Goal: Information Seeking & Learning: Find specific page/section

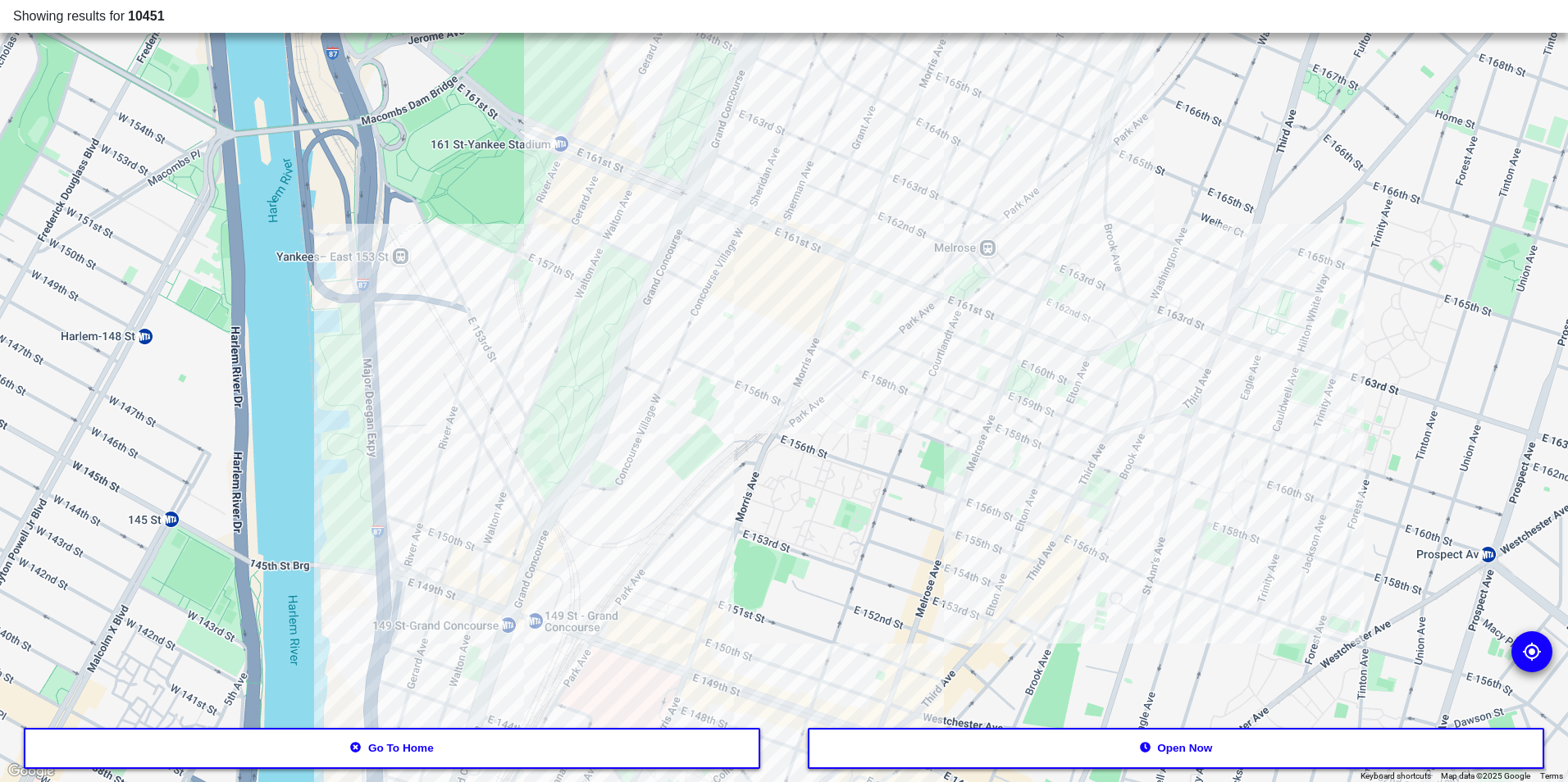
click at [1031, 749] on button "Open now" at bounding box center [1176, 748] width 737 height 41
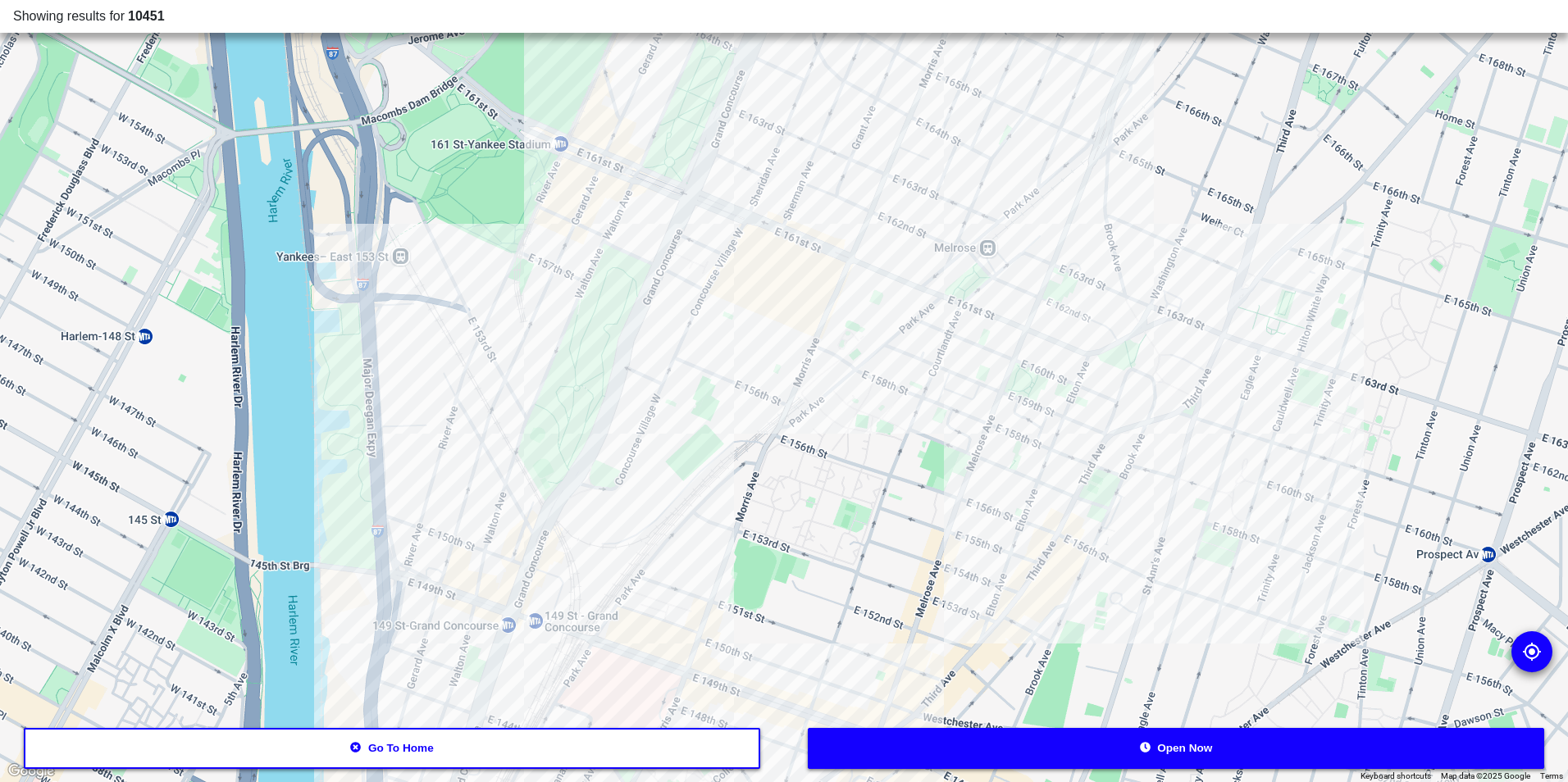
click at [892, 752] on button "Open now" at bounding box center [1176, 748] width 737 height 41
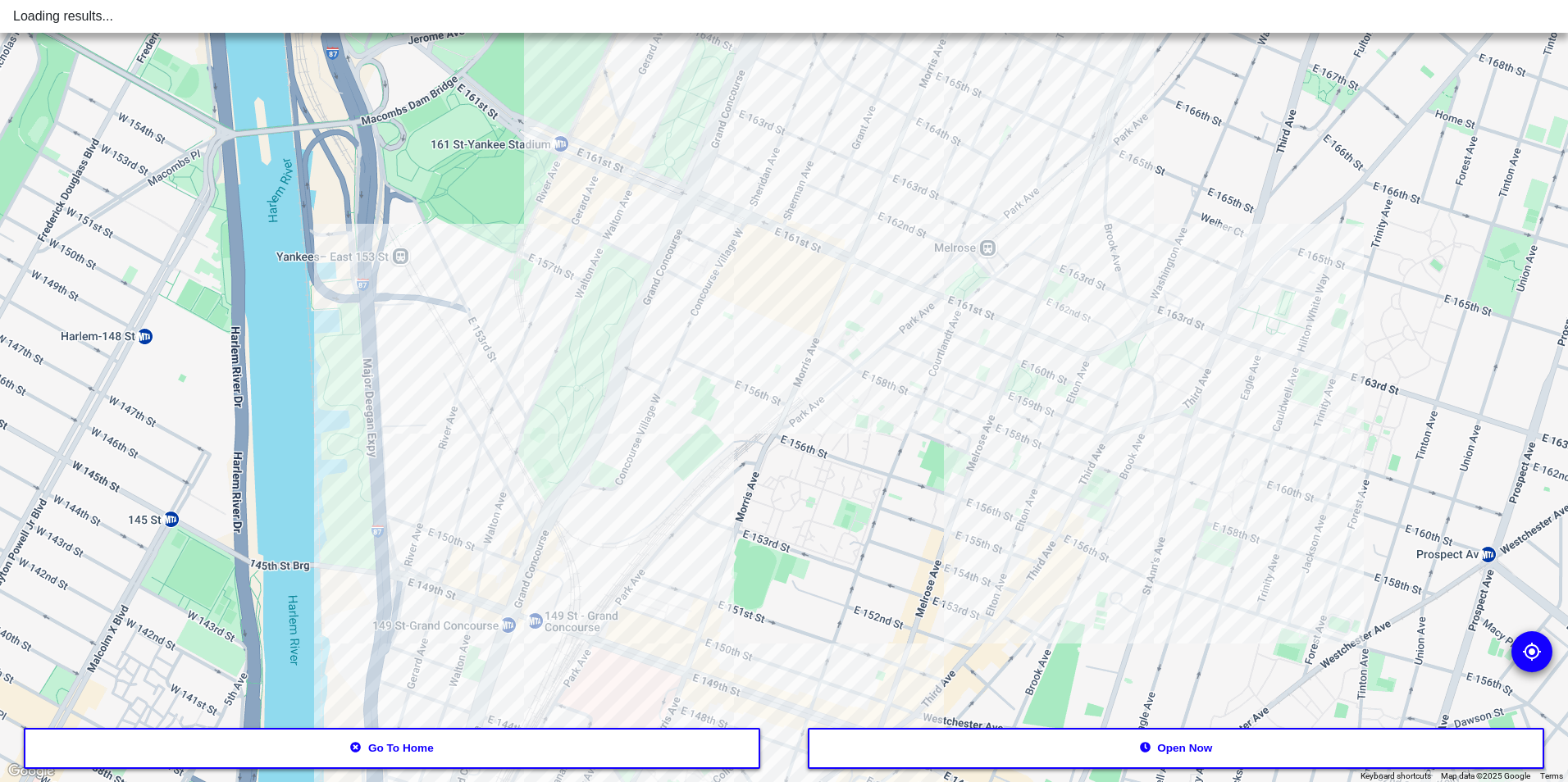
click at [642, 744] on button "Go to home" at bounding box center [392, 748] width 737 height 41
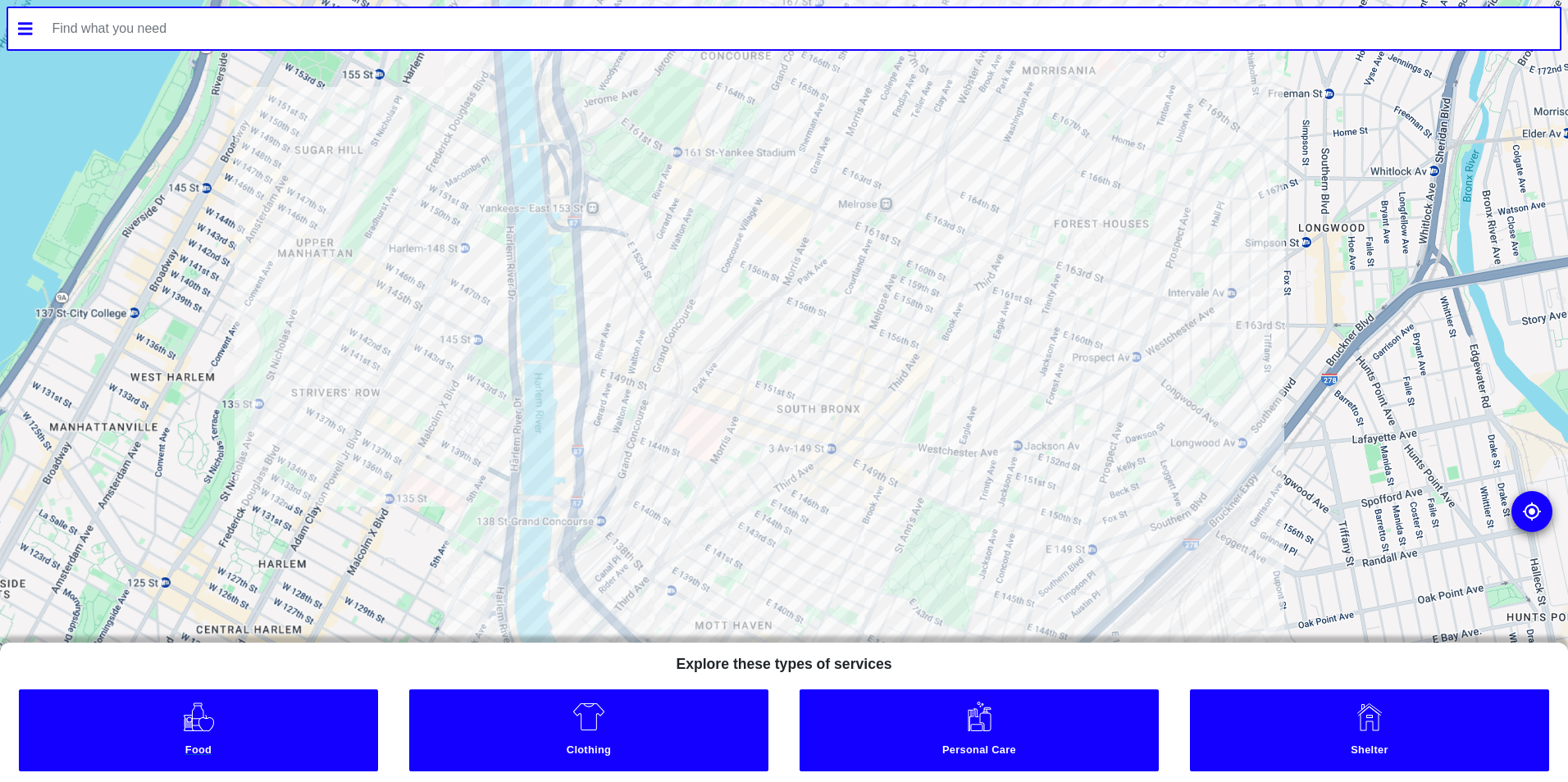
click at [171, 719] on link "Food" at bounding box center [198, 730] width 359 height 82
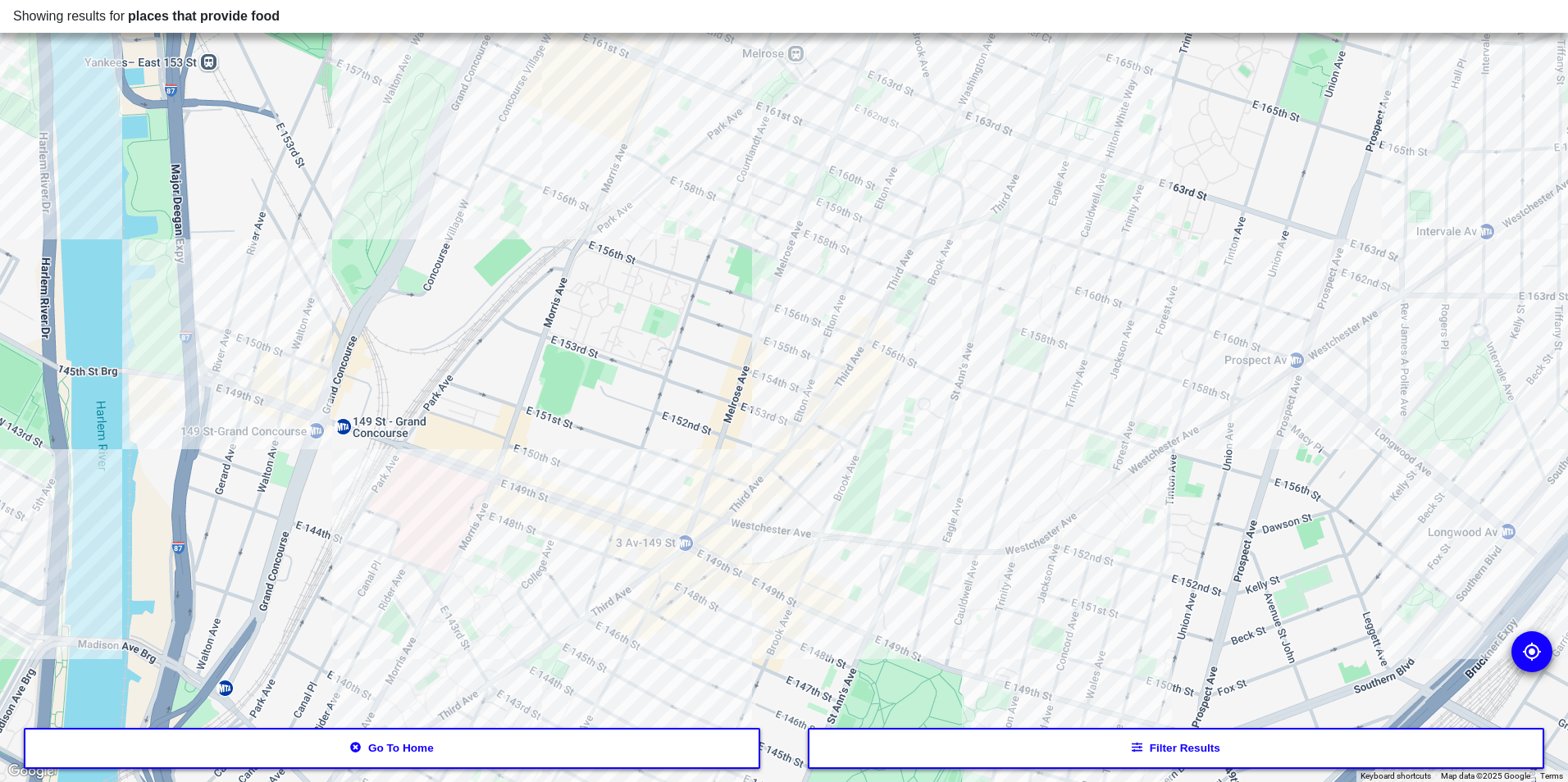
click at [1076, 765] on button "Filter results" at bounding box center [1176, 748] width 737 height 41
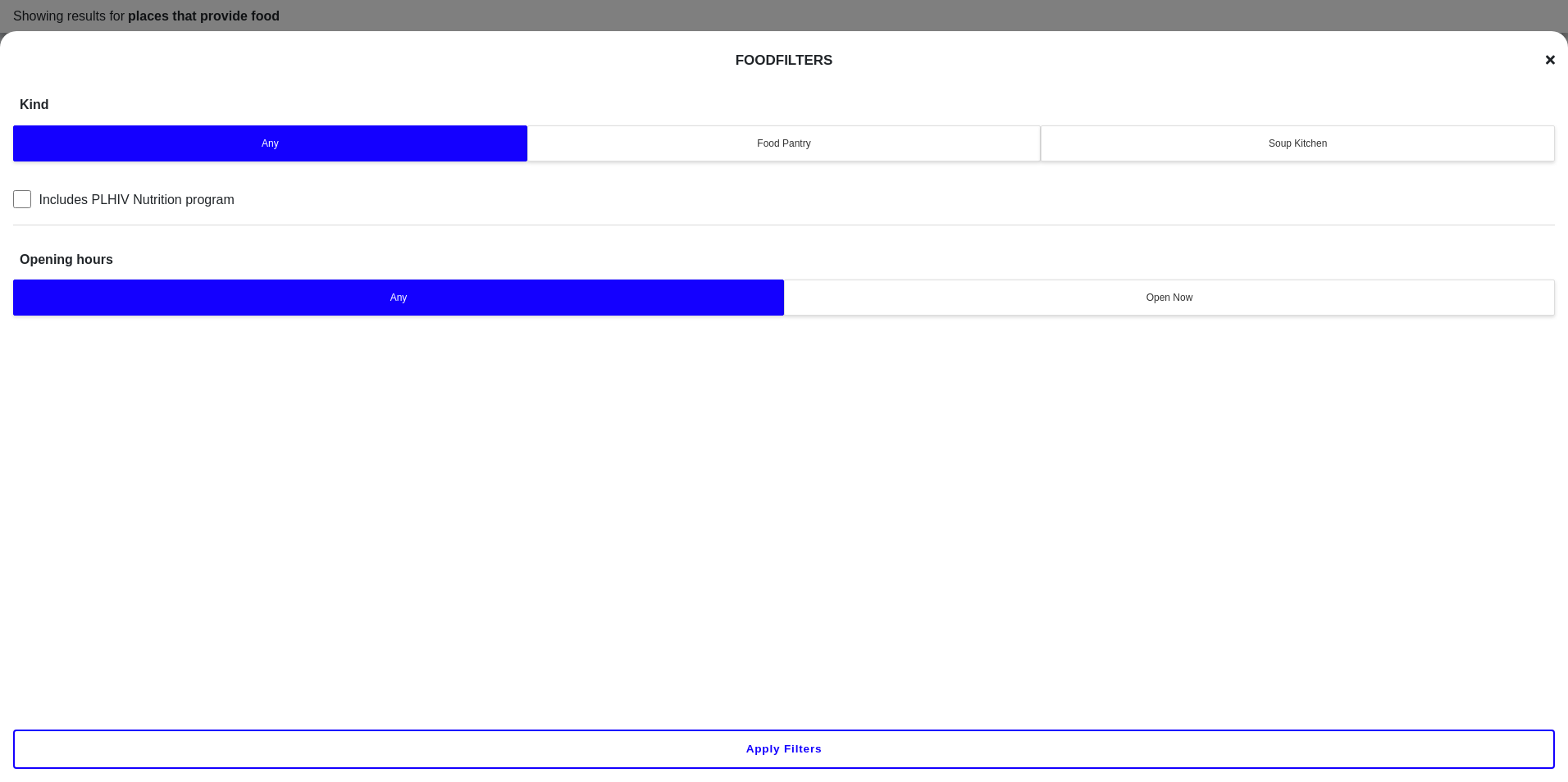
click at [1267, 134] on button "Soup Kitchen" at bounding box center [1297, 143] width 514 height 36
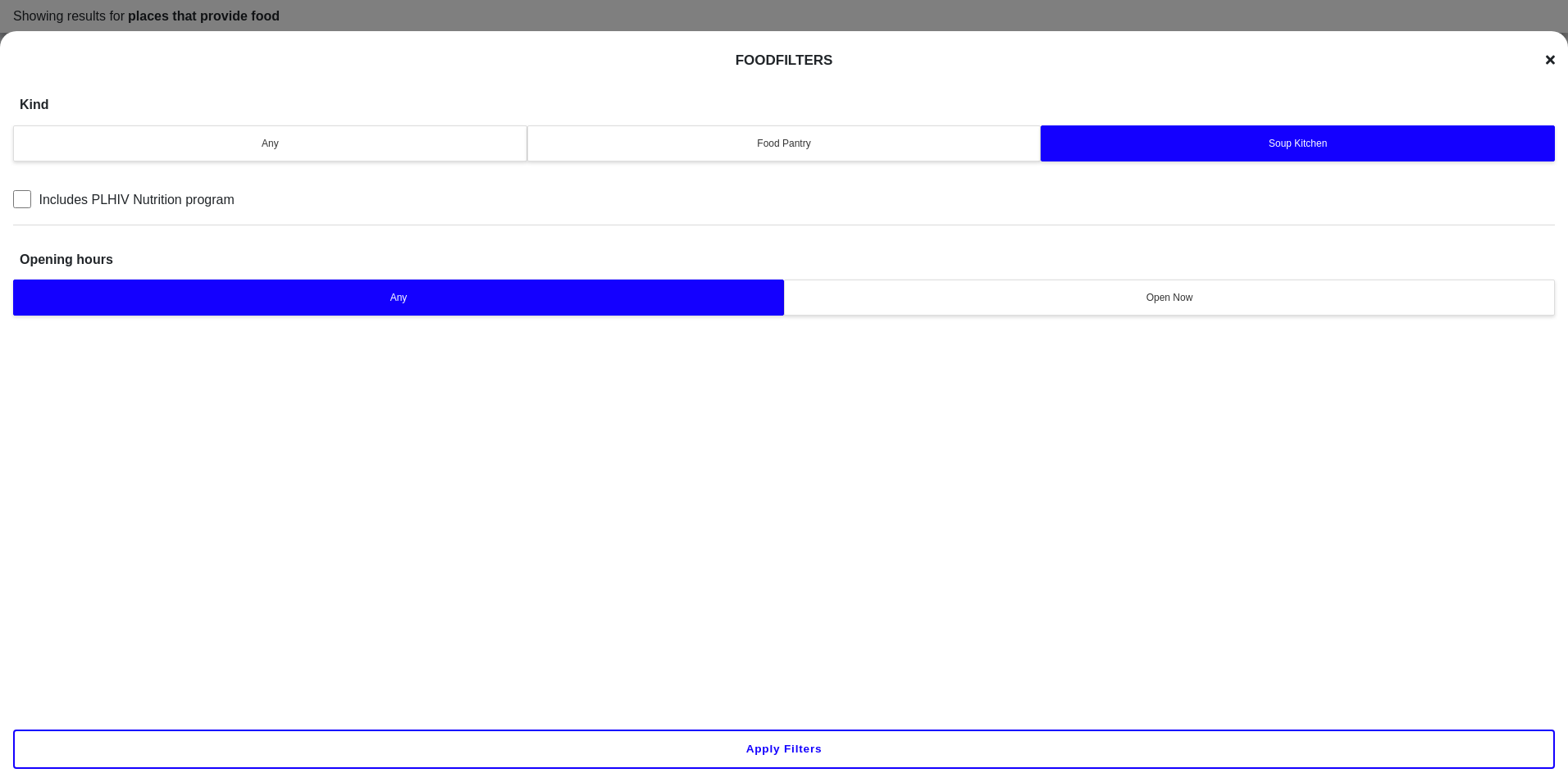
click at [755, 738] on button "Apply filters" at bounding box center [783, 749] width 1541 height 39
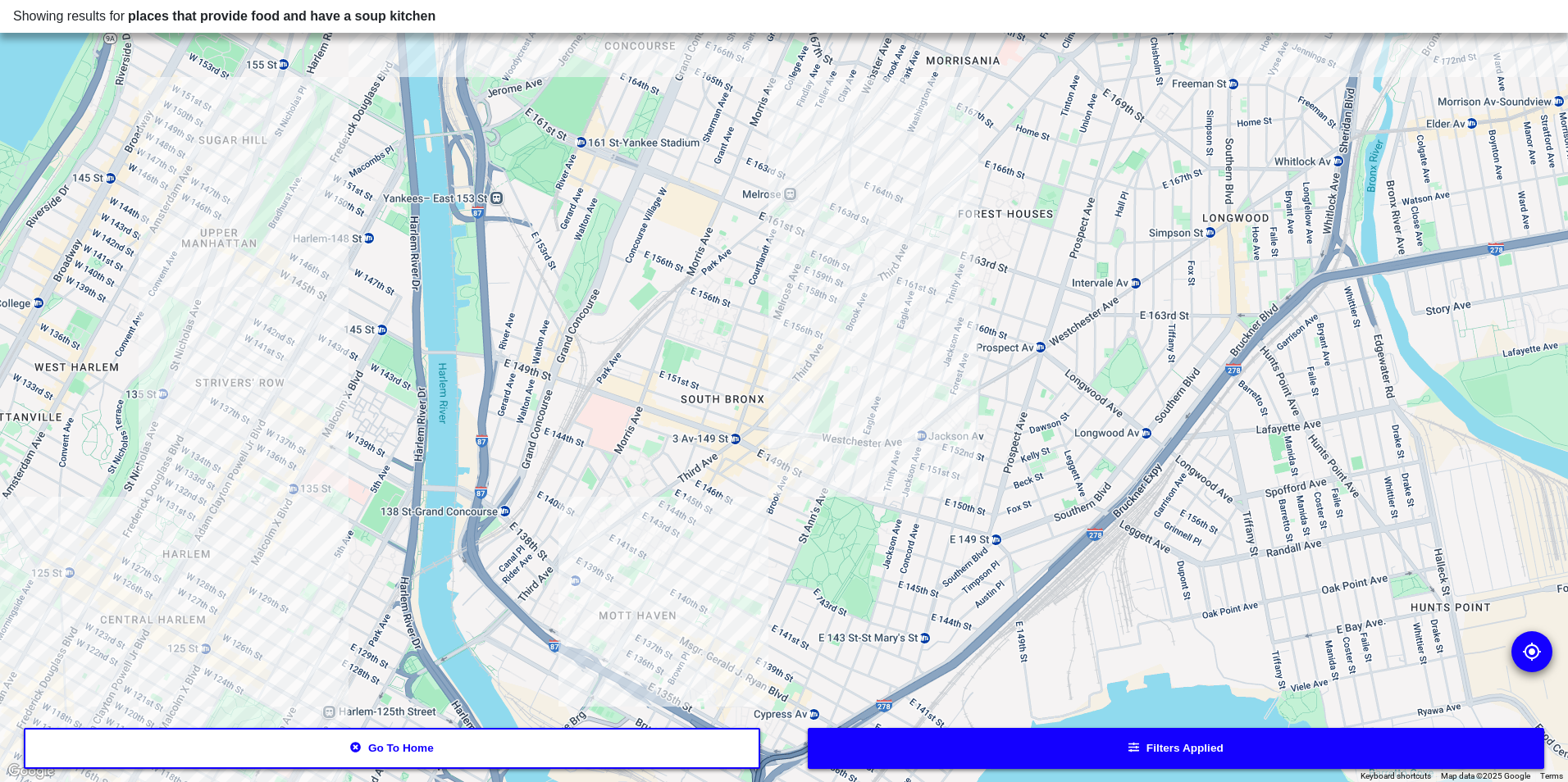
click at [864, 268] on div at bounding box center [784, 391] width 1568 height 782
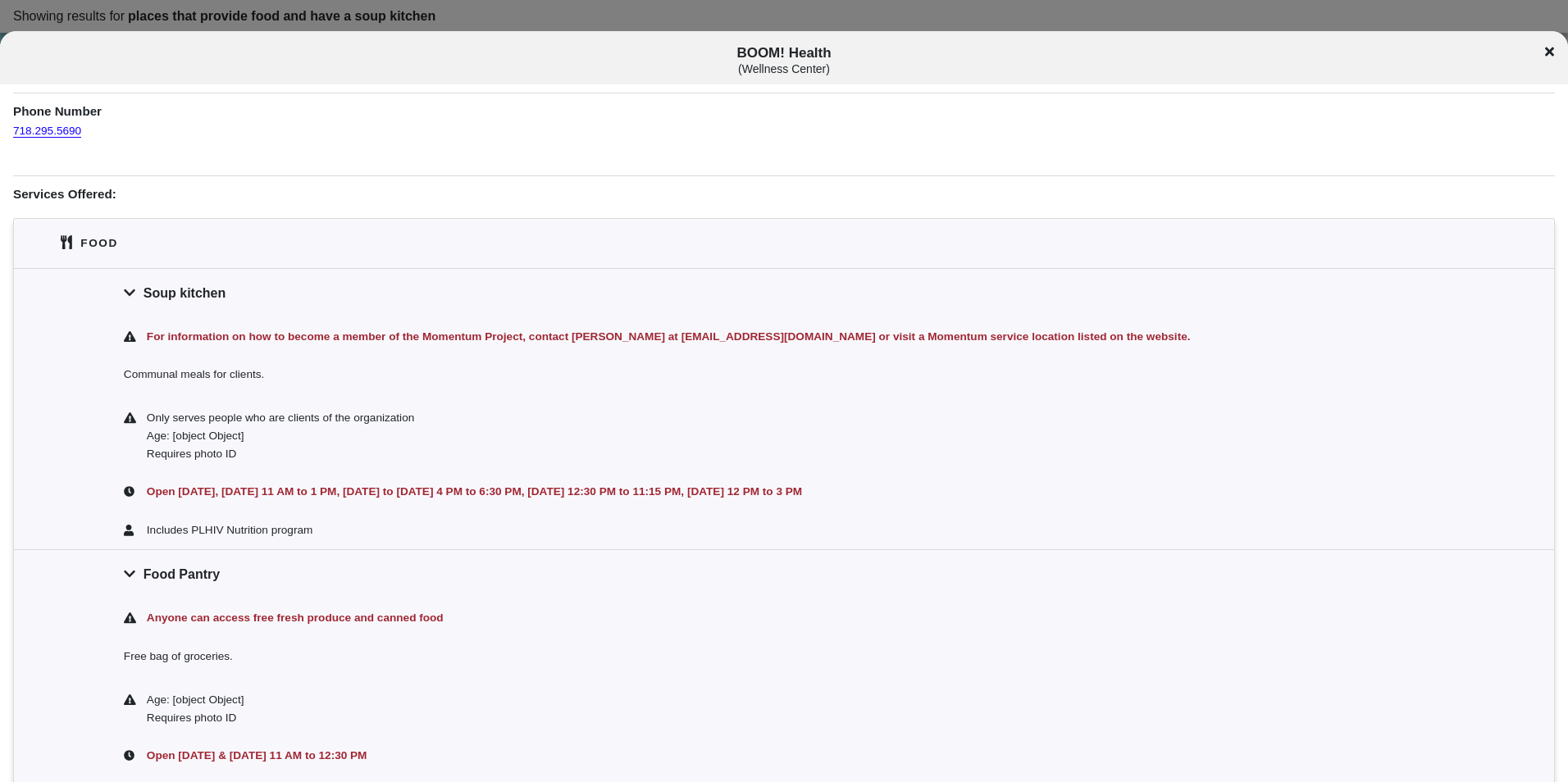
scroll to position [246, 0]
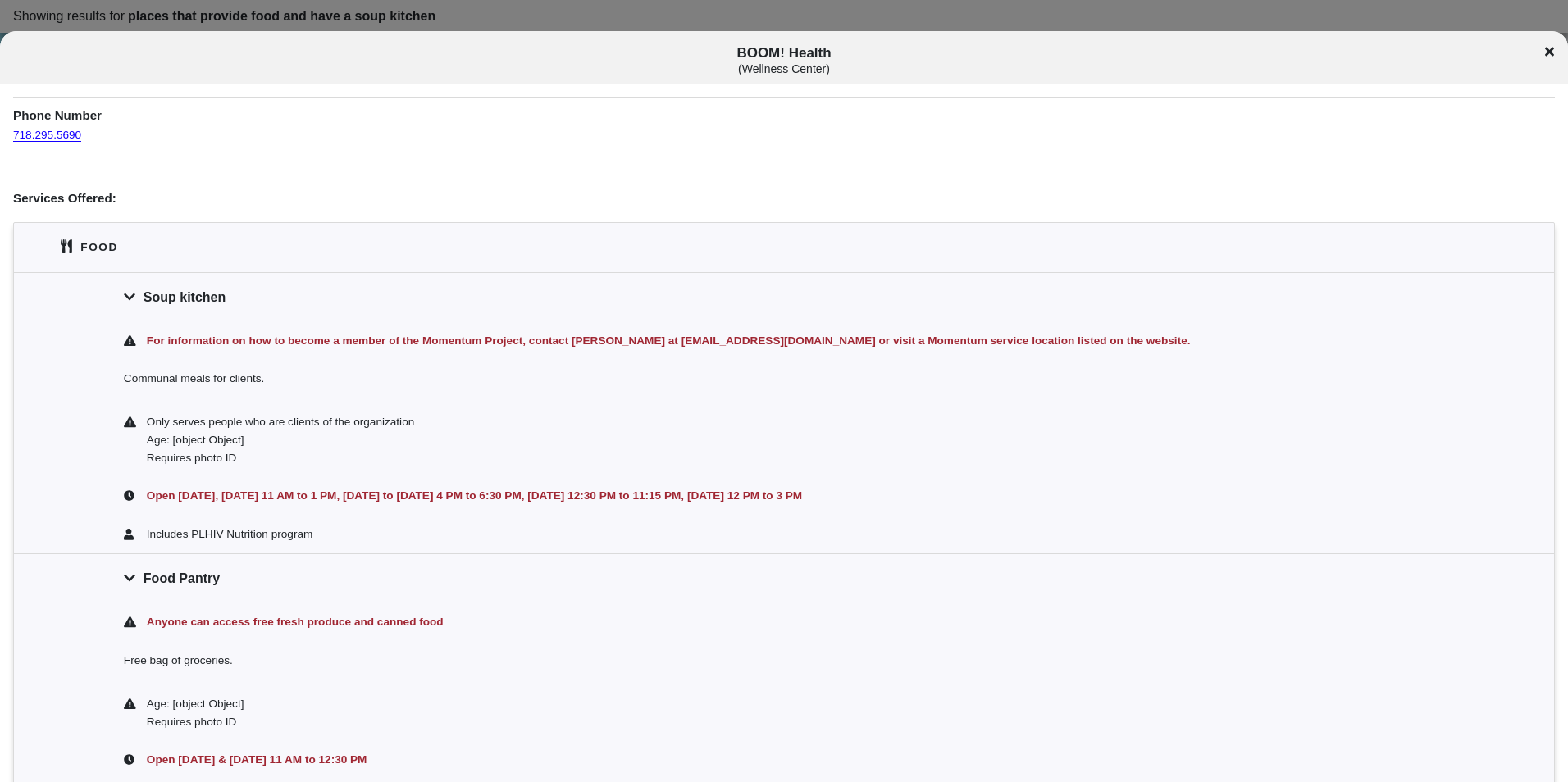
click at [1548, 54] on icon at bounding box center [1549, 52] width 9 height 9
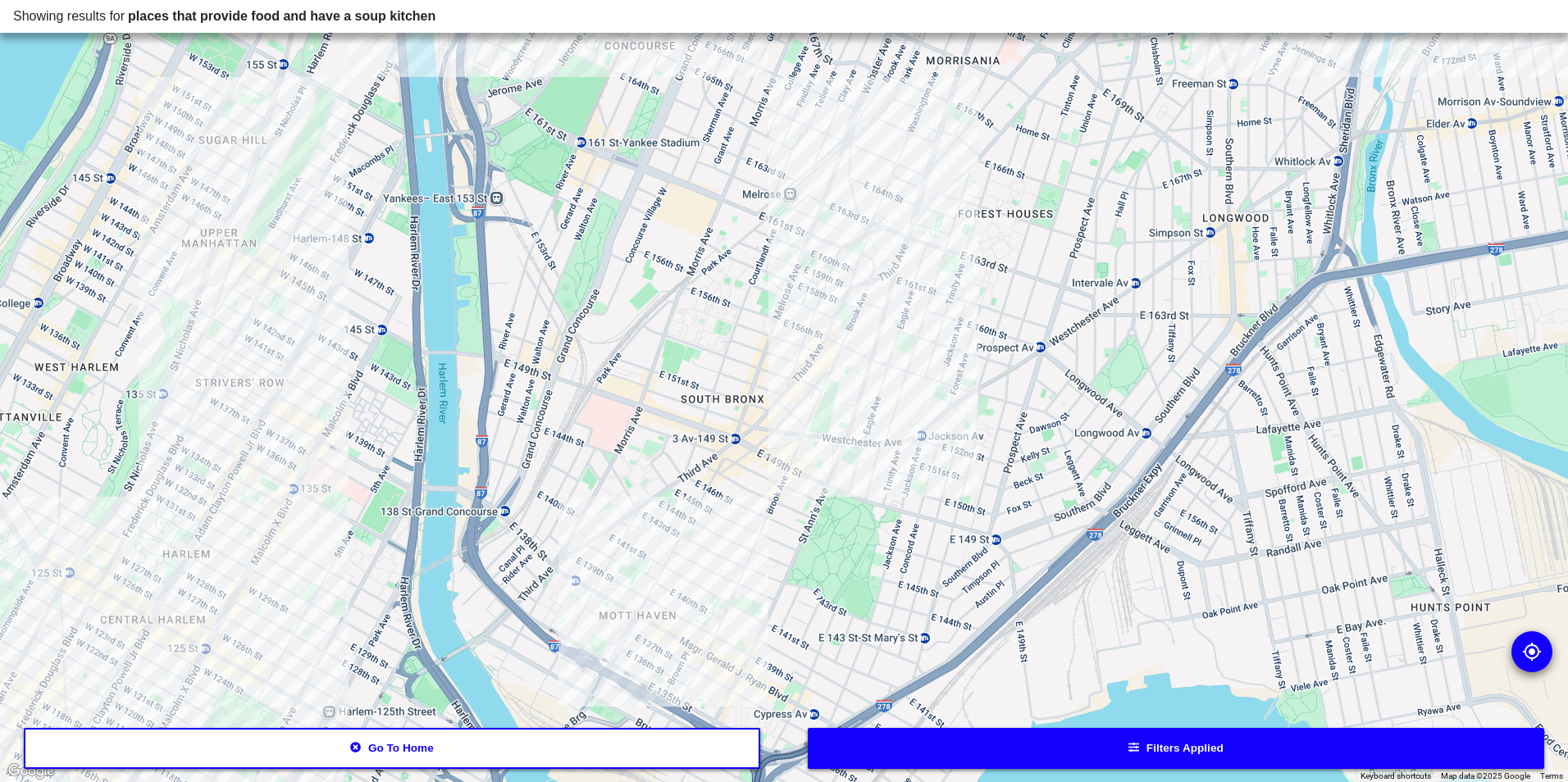
click at [819, 257] on div at bounding box center [784, 391] width 1568 height 782
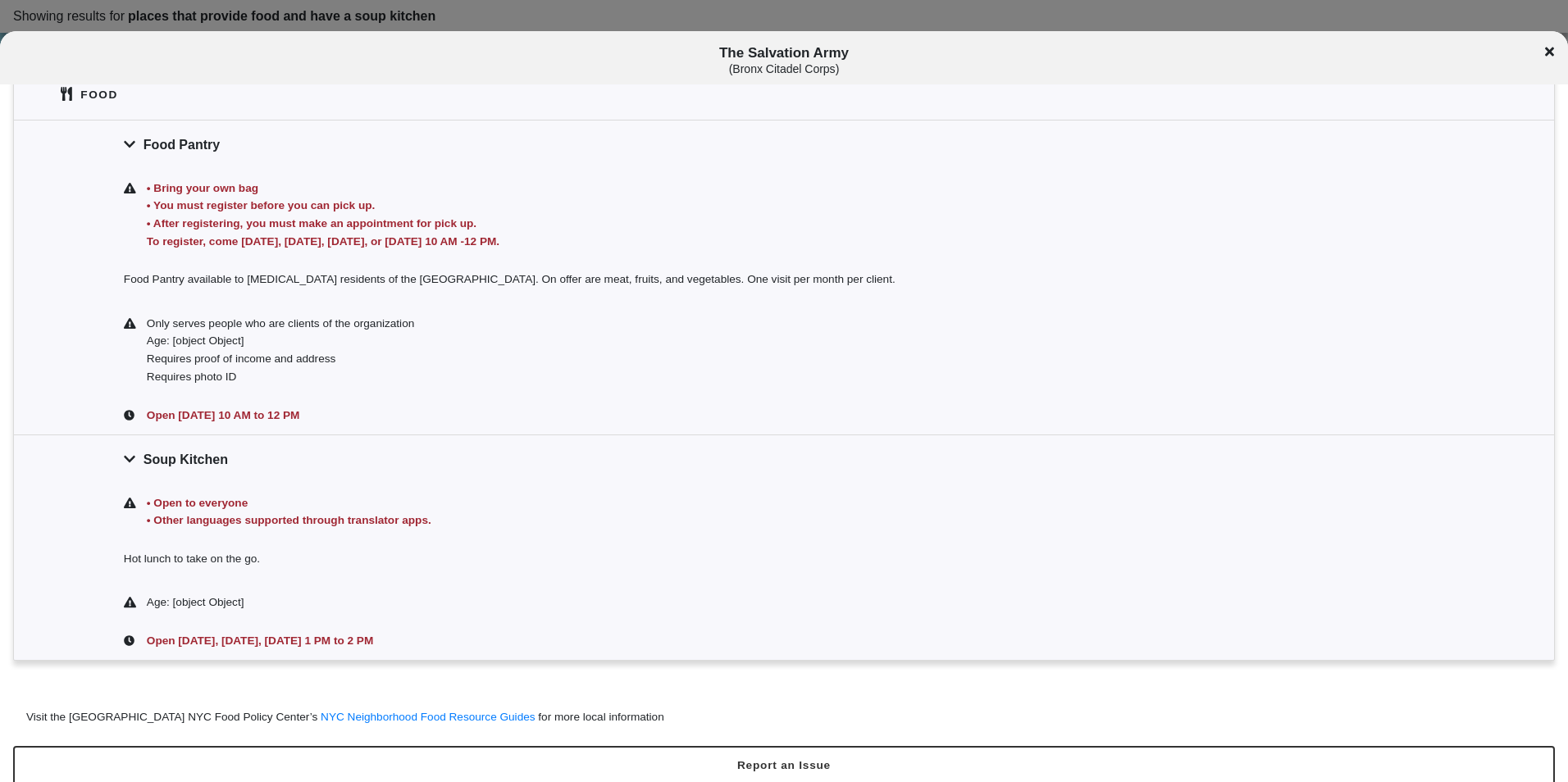
scroll to position [489, 0]
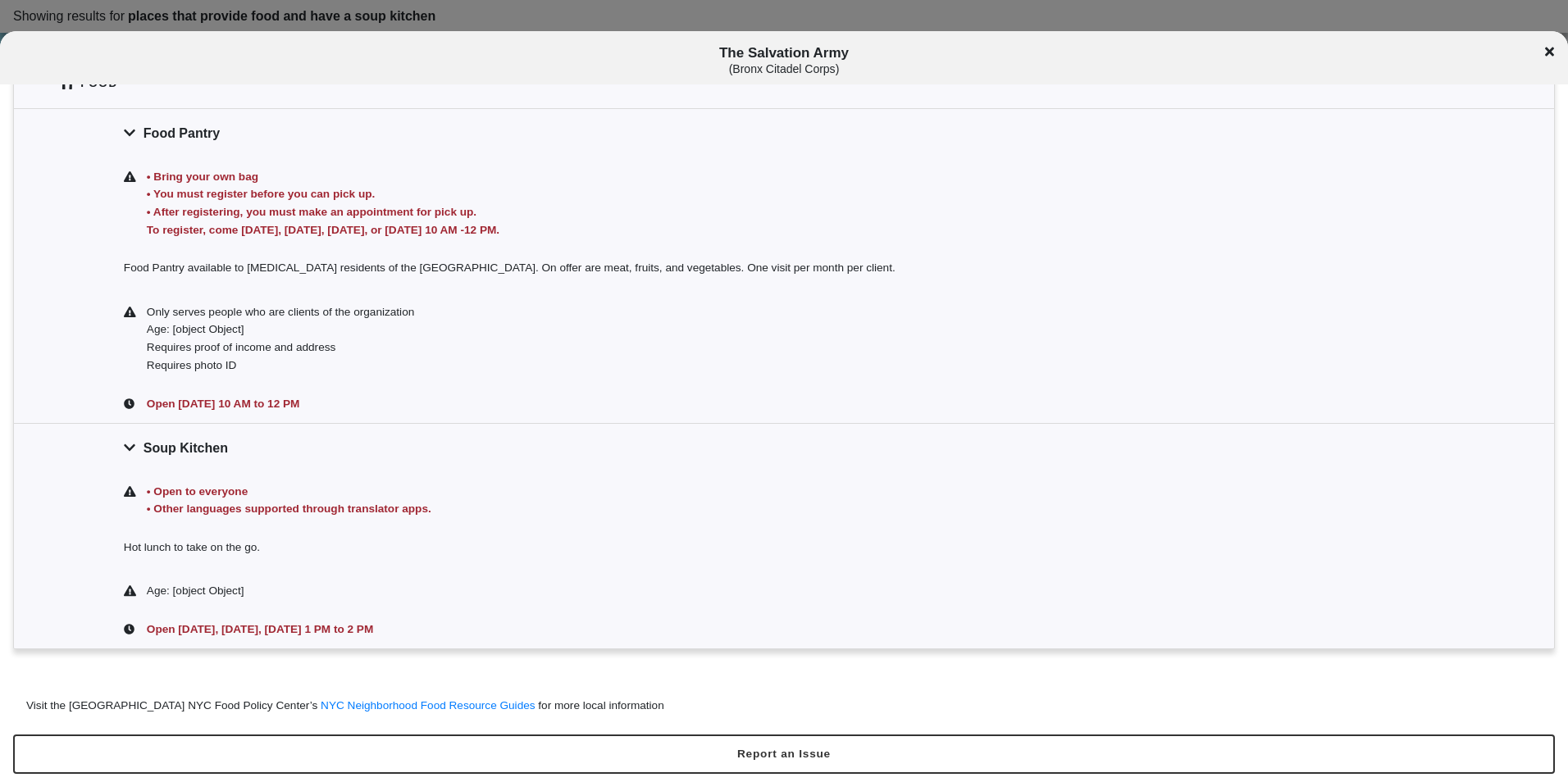
click at [1548, 47] on icon at bounding box center [1549, 51] width 9 height 13
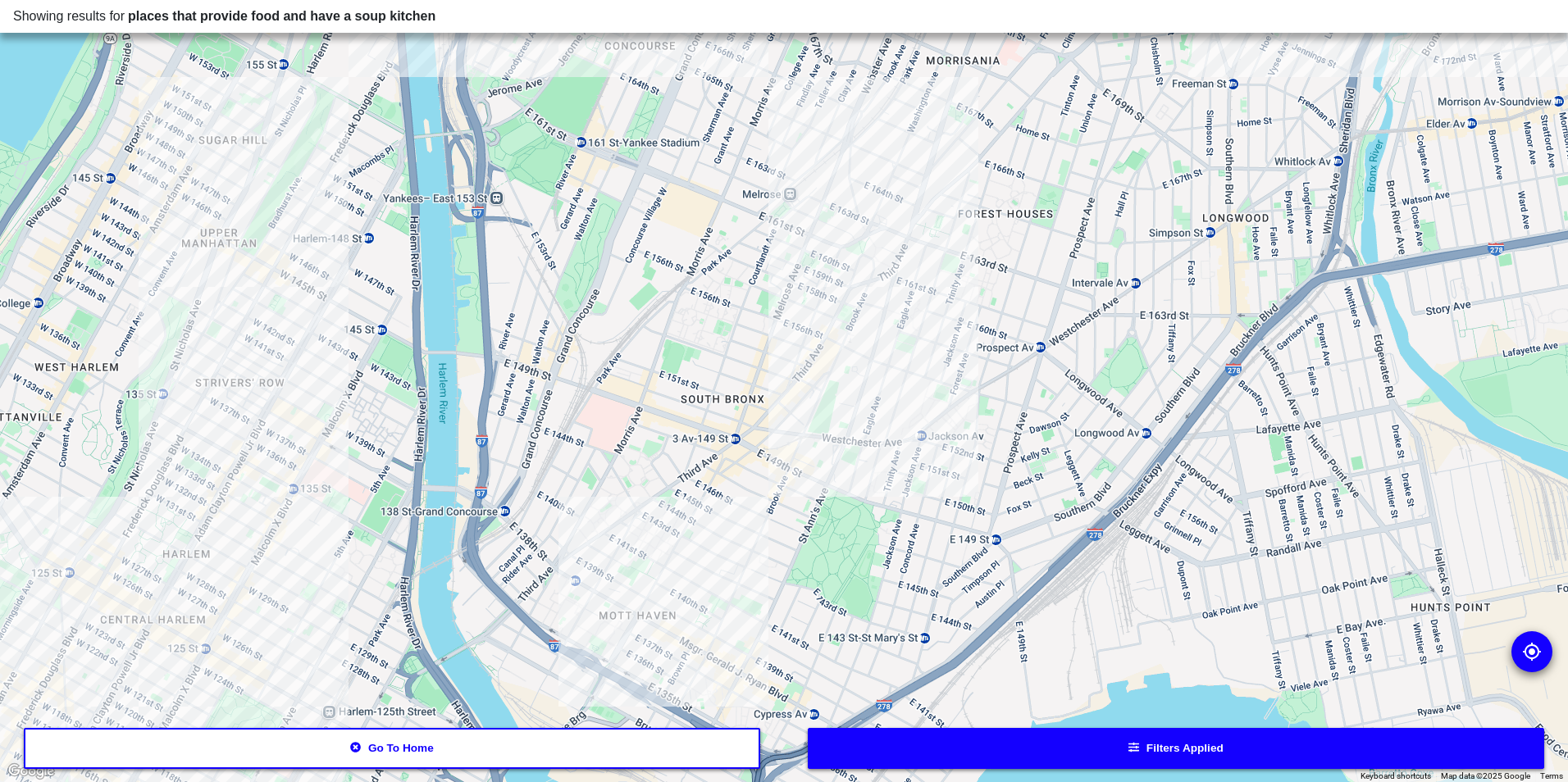
click at [967, 146] on div at bounding box center [784, 391] width 1568 height 782
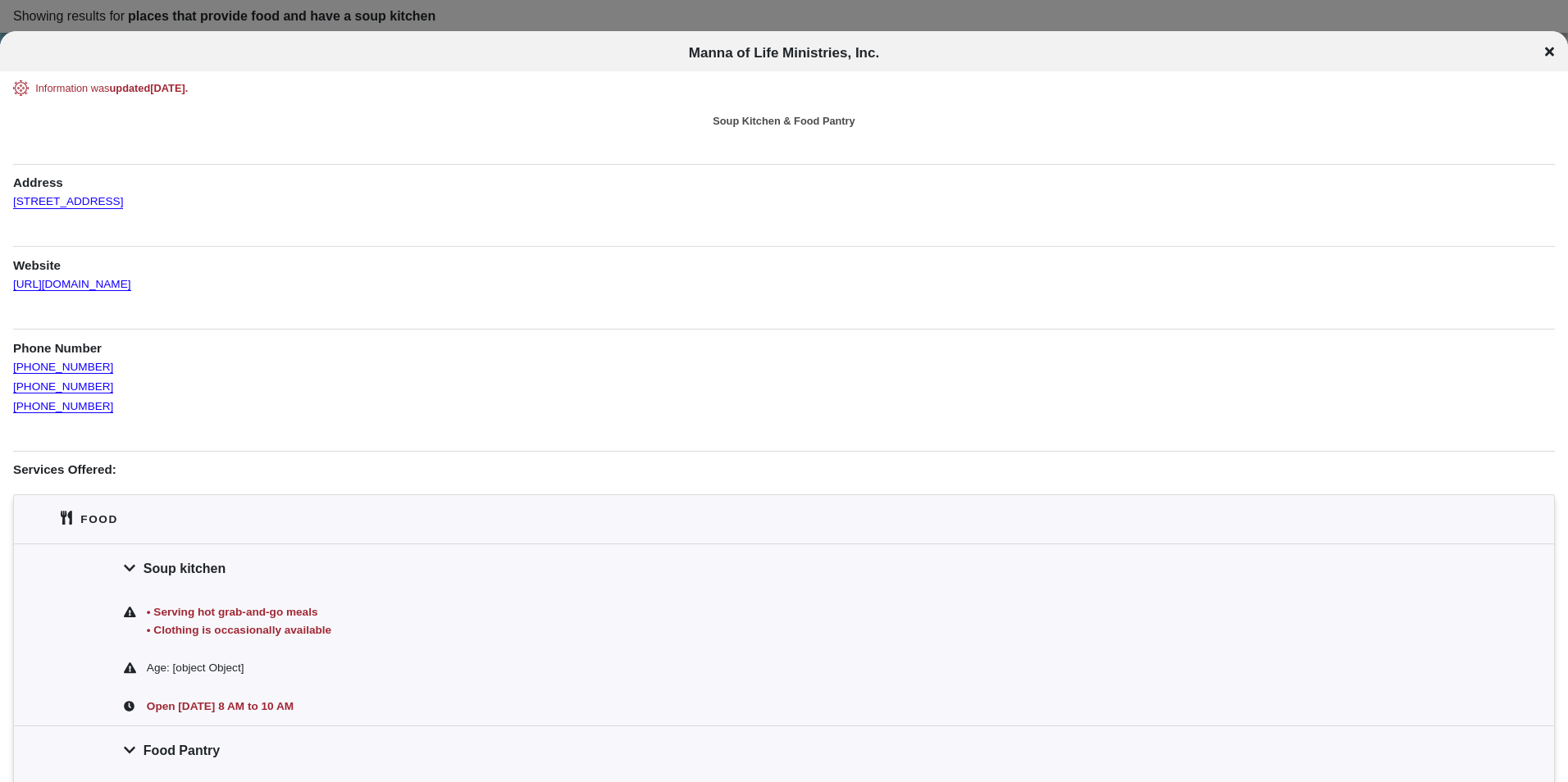
click at [1544, 53] on div "Manna of Life Ministries, Inc." at bounding box center [784, 53] width 1568 height 16
click at [1549, 51] on icon at bounding box center [1549, 52] width 9 height 9
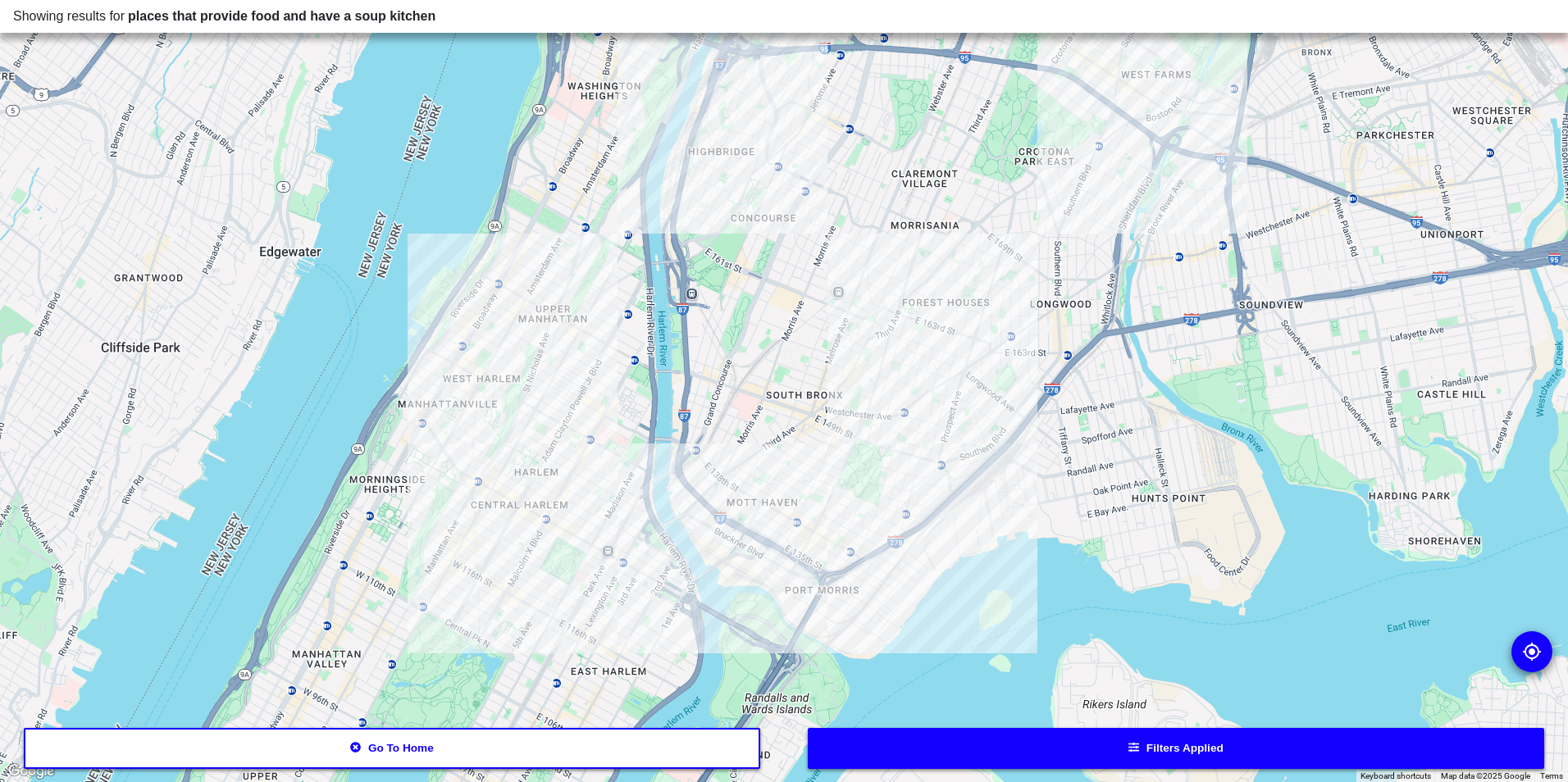
click at [817, 478] on div at bounding box center [784, 391] width 1568 height 782
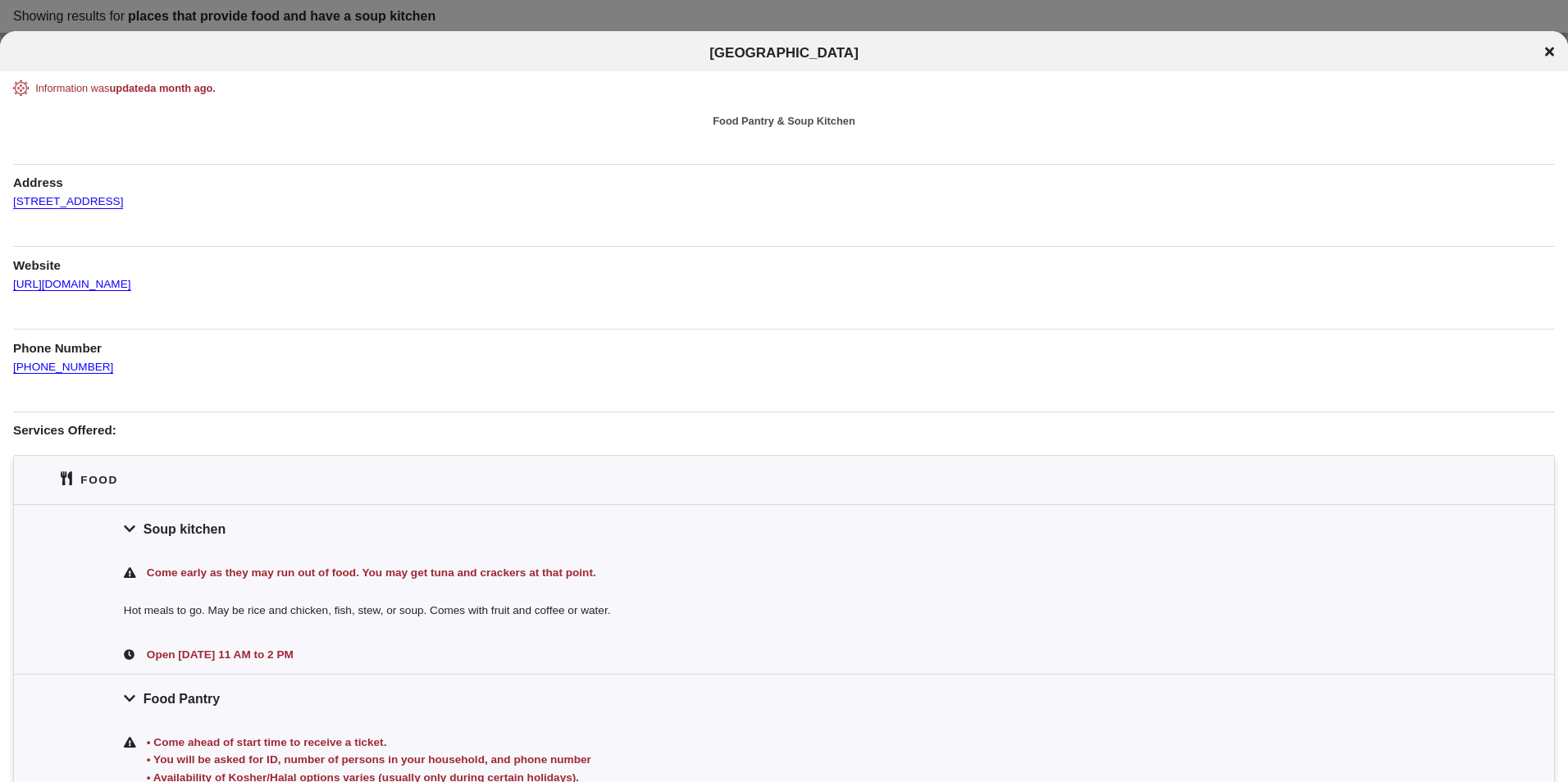
scroll to position [82, 0]
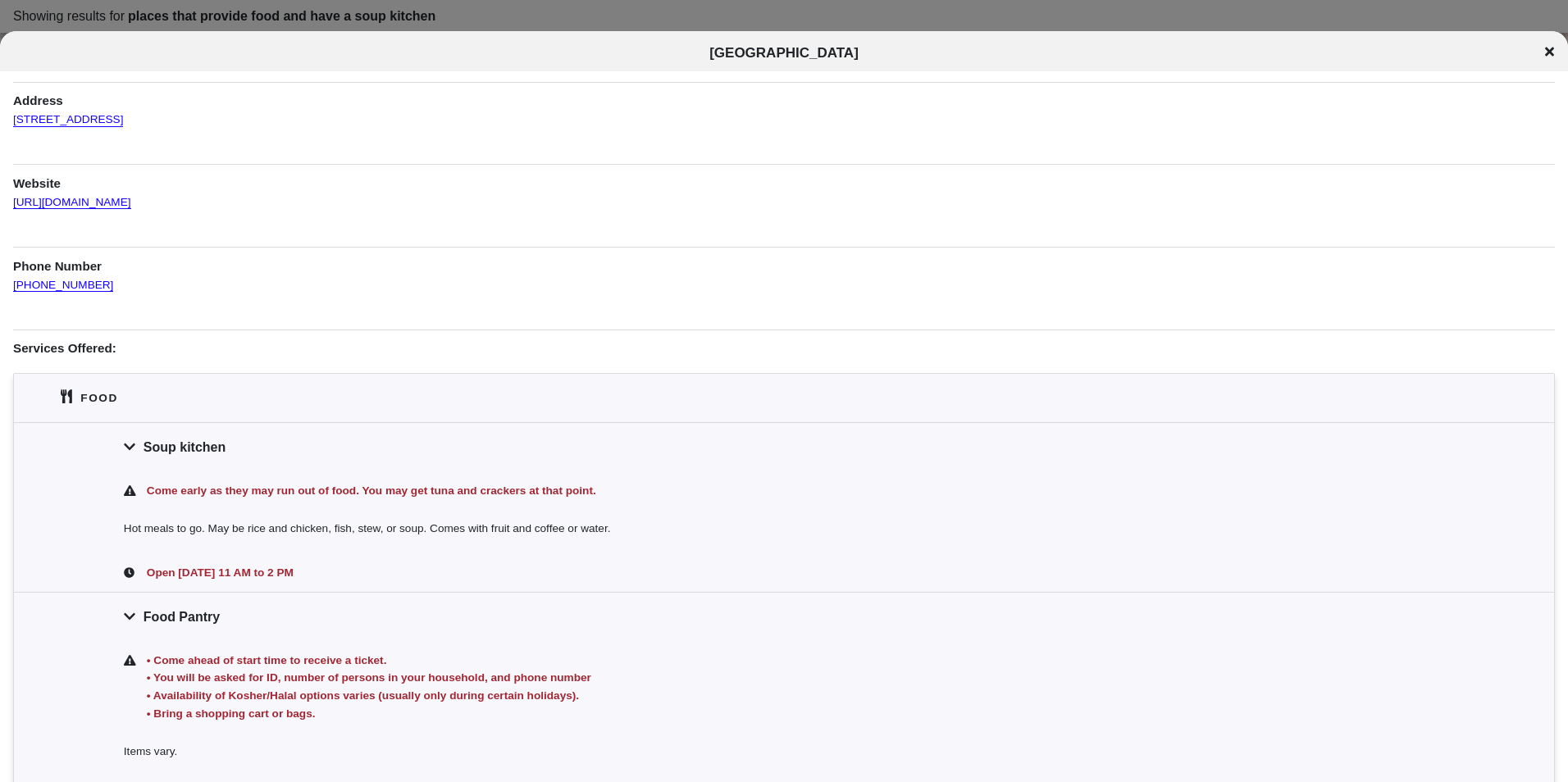
drag, startPoint x: 1548, startPoint y: 48, endPoint x: 1524, endPoint y: 55, distance: 24.9
click at [1547, 48] on icon at bounding box center [1549, 51] width 9 height 13
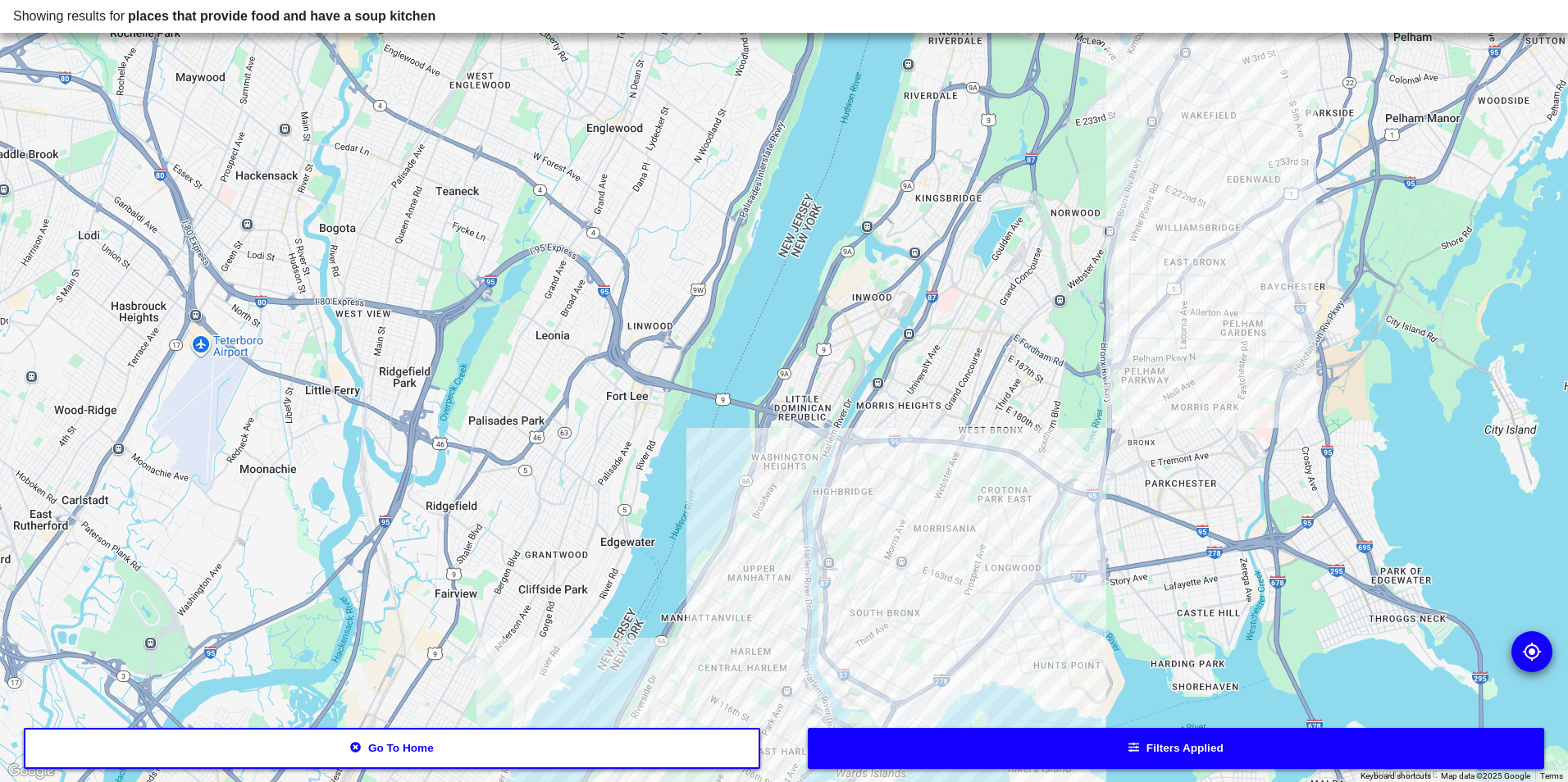
drag, startPoint x: 1072, startPoint y: 219, endPoint x: 983, endPoint y: 486, distance: 281.8
click at [983, 486] on div at bounding box center [784, 391] width 1568 height 782
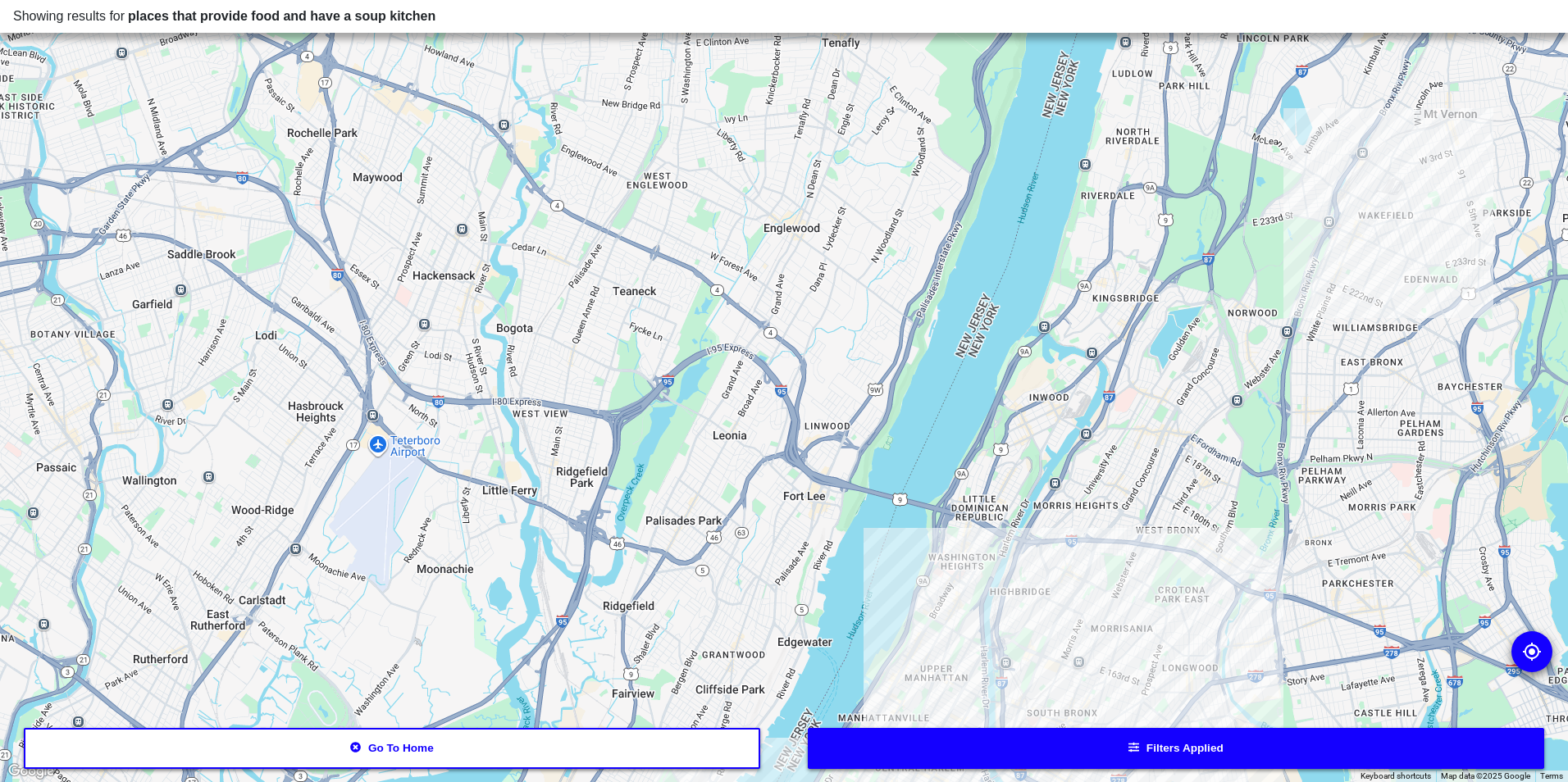
drag, startPoint x: 1077, startPoint y: 648, endPoint x: 891, endPoint y: 442, distance: 277.4
click at [891, 442] on div at bounding box center [784, 391] width 1568 height 782
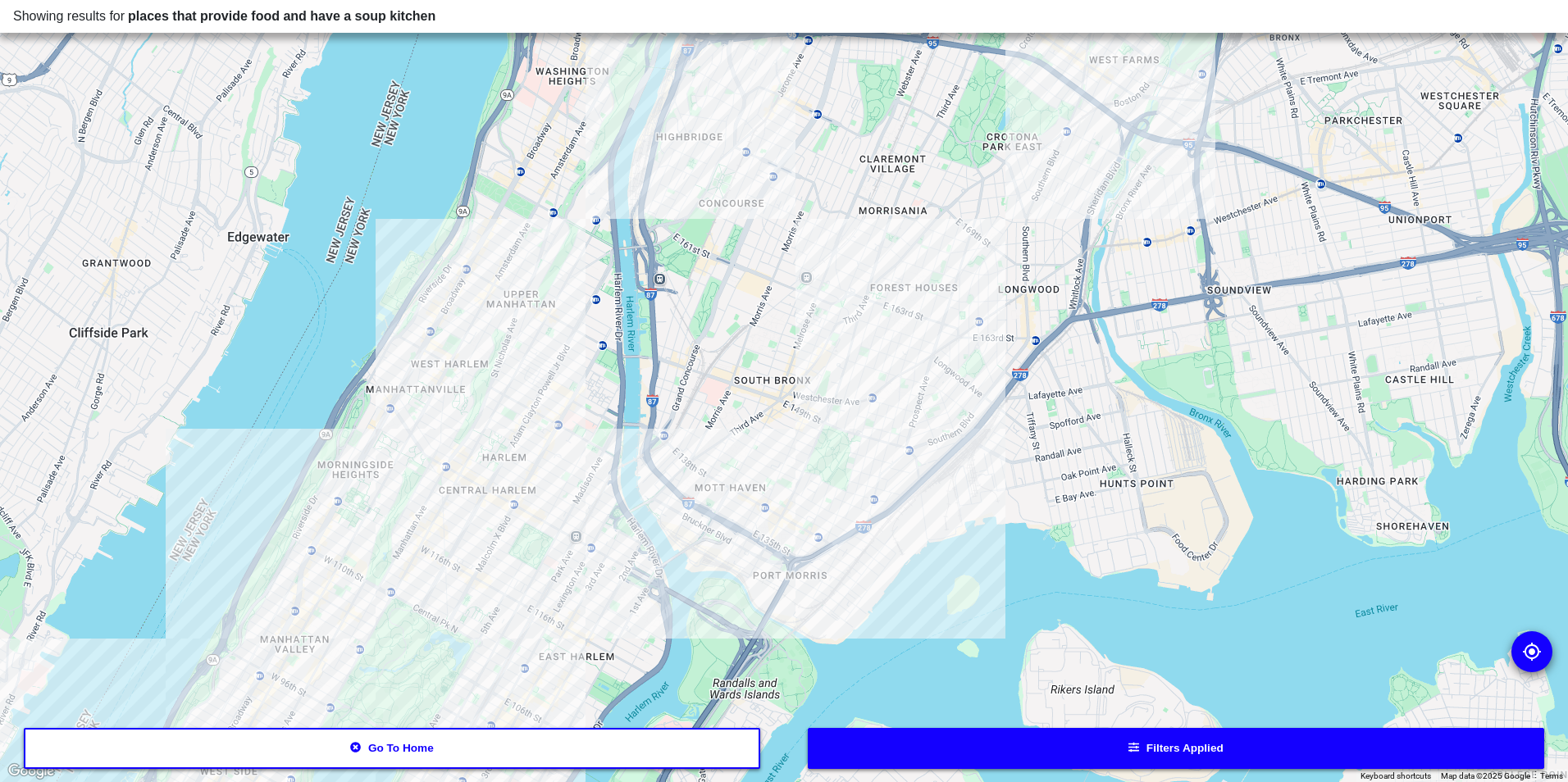
click at [994, 757] on button "Filters applied" at bounding box center [1176, 748] width 737 height 41
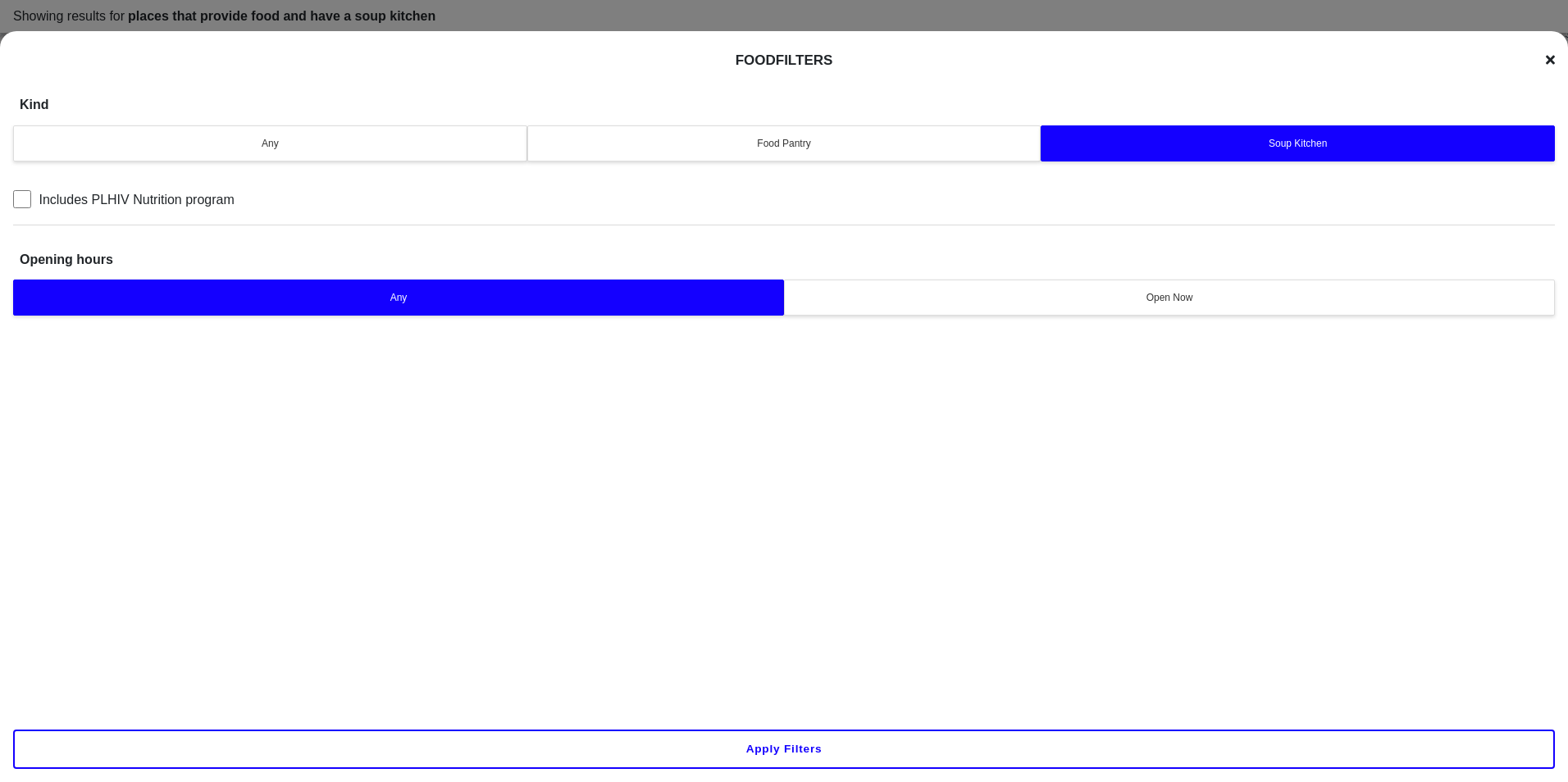
click at [689, 155] on button "Food Pantry" at bounding box center [784, 143] width 514 height 36
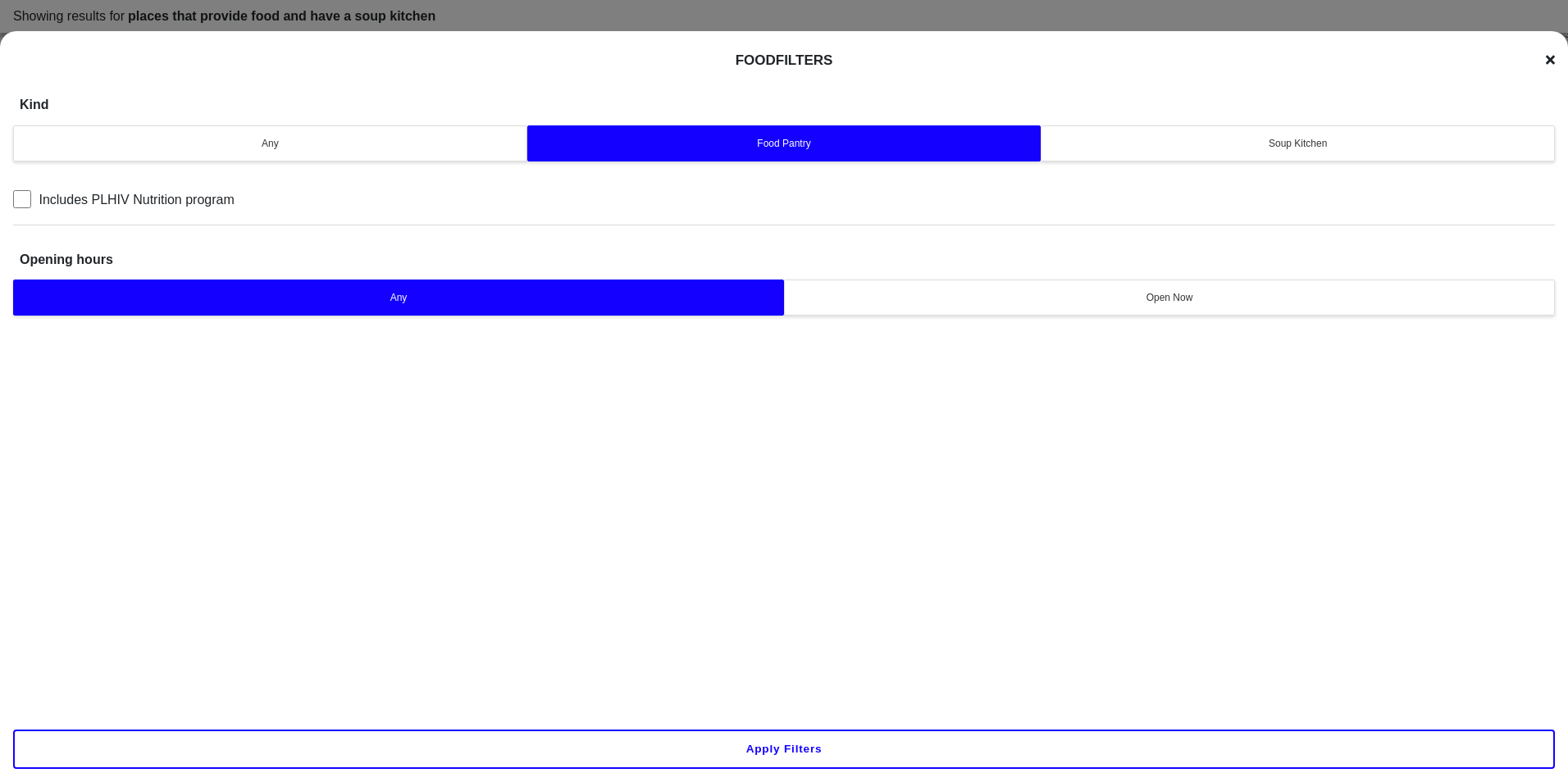
click at [844, 767] on button "Apply filters" at bounding box center [783, 749] width 1541 height 39
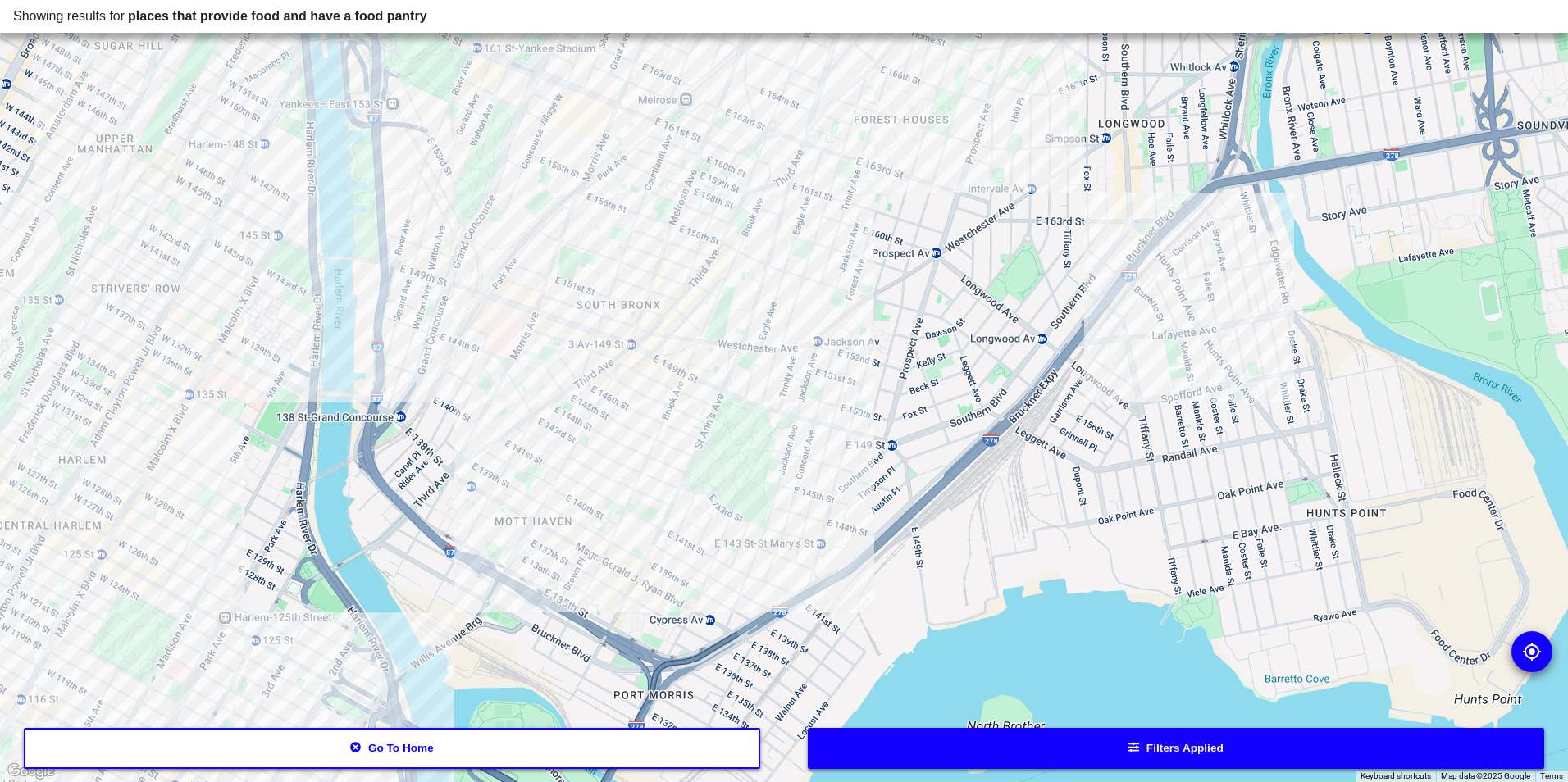
drag, startPoint x: 815, startPoint y: 507, endPoint x: 906, endPoint y: 195, distance: 324.6
click at [906, 195] on div at bounding box center [784, 391] width 1568 height 782
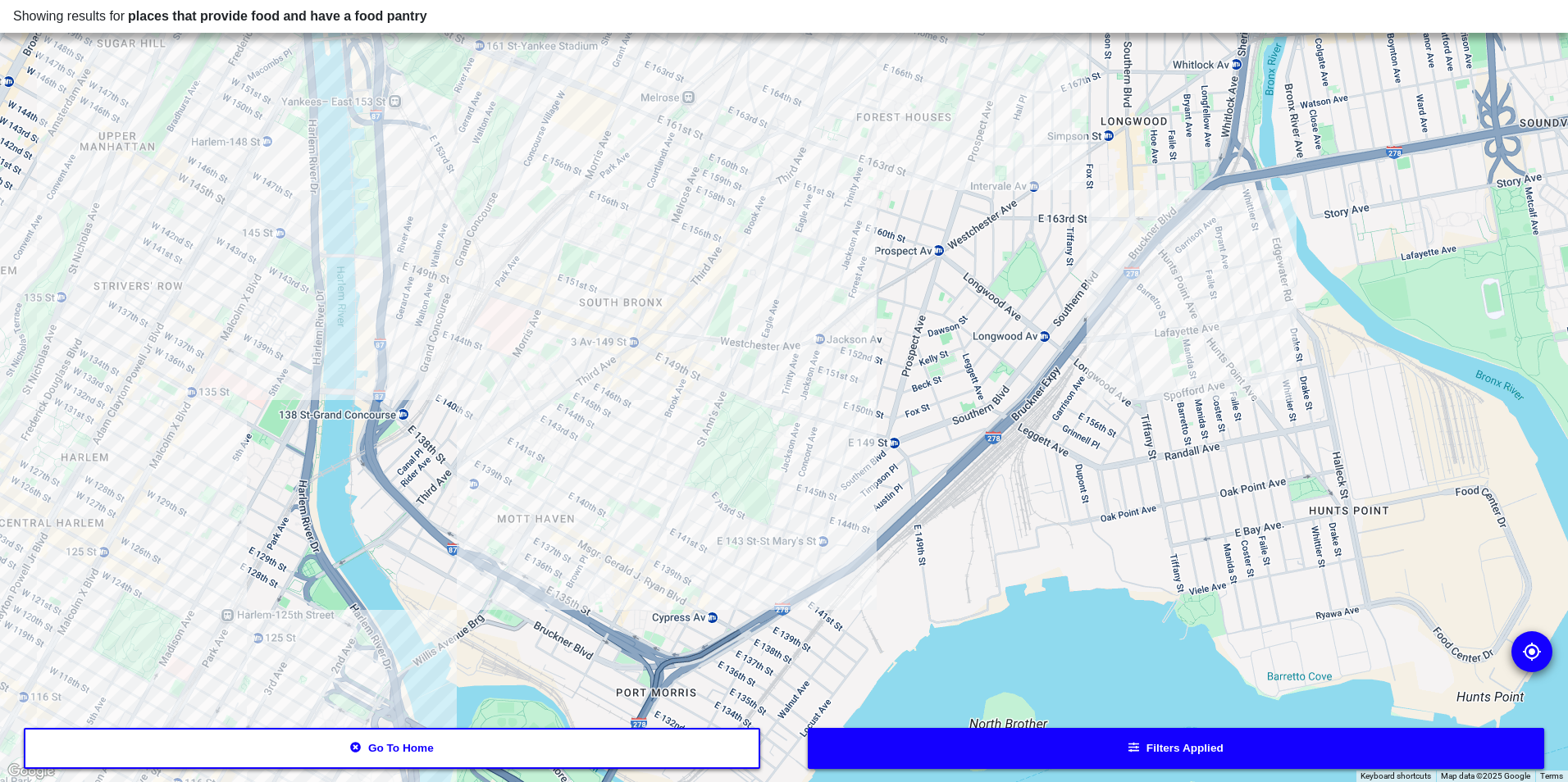
click at [710, 243] on div at bounding box center [784, 391] width 1568 height 782
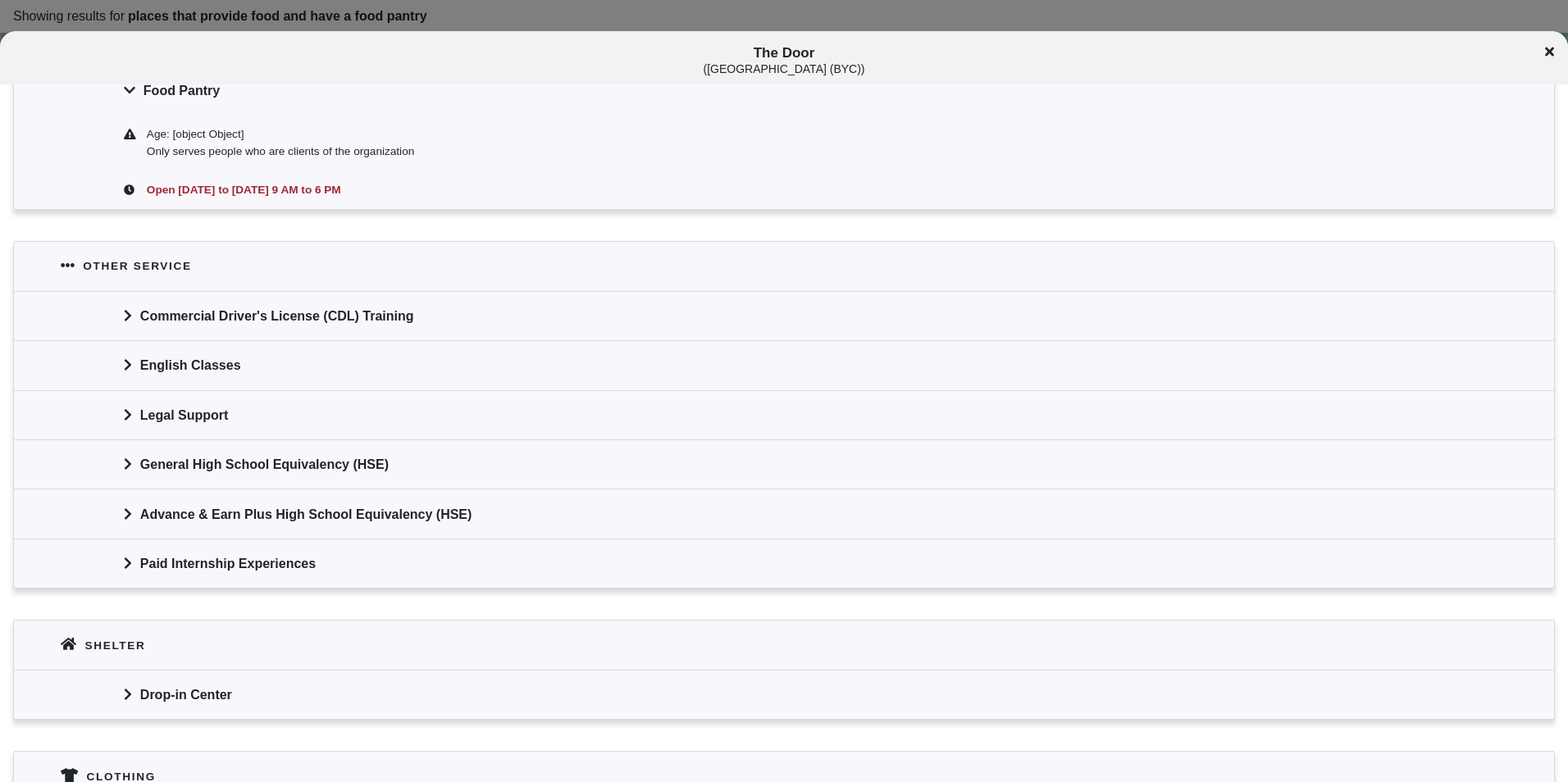
scroll to position [328, 0]
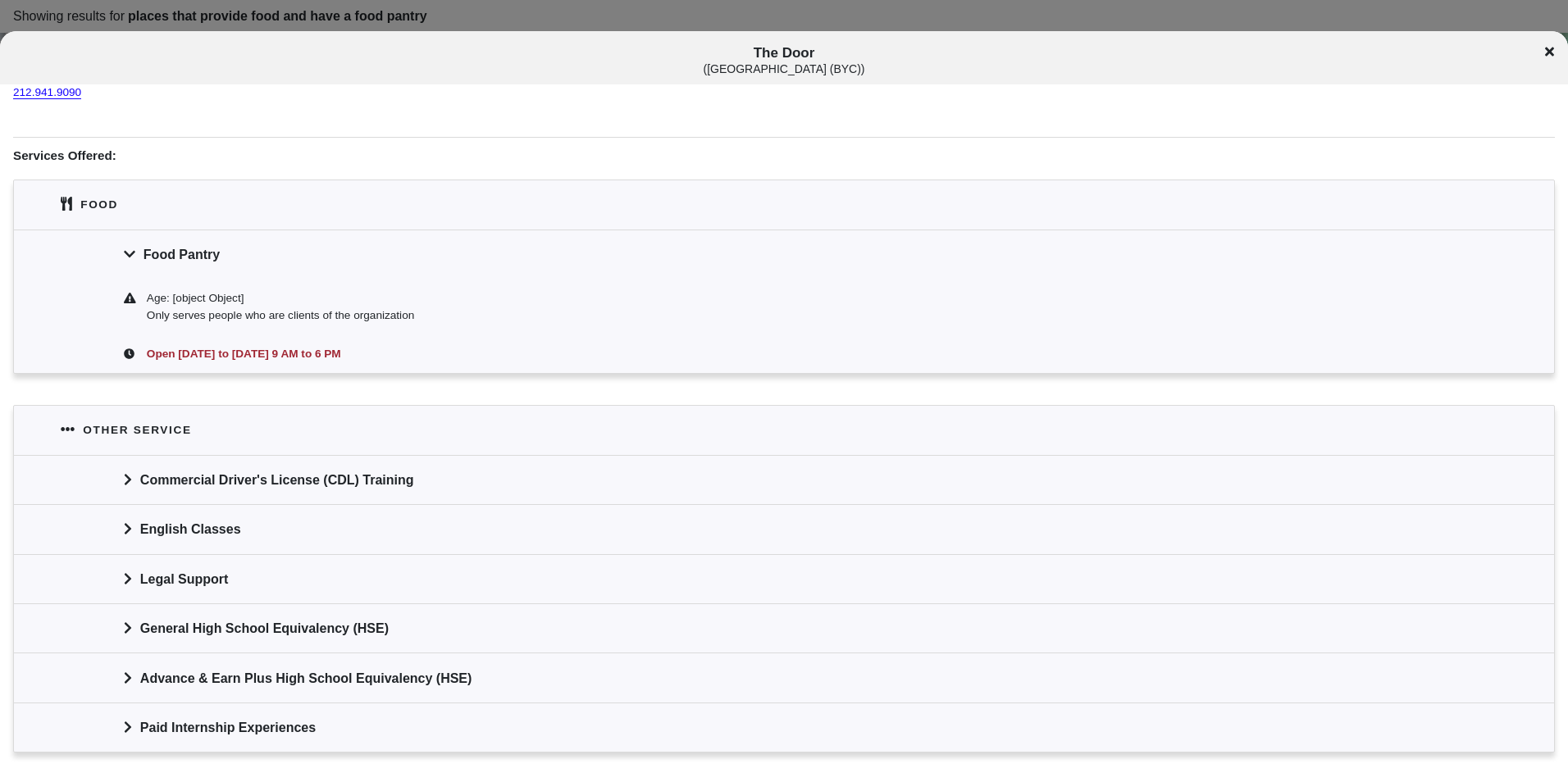
click at [375, 267] on div "Food Pantry" at bounding box center [784, 254] width 1540 height 49
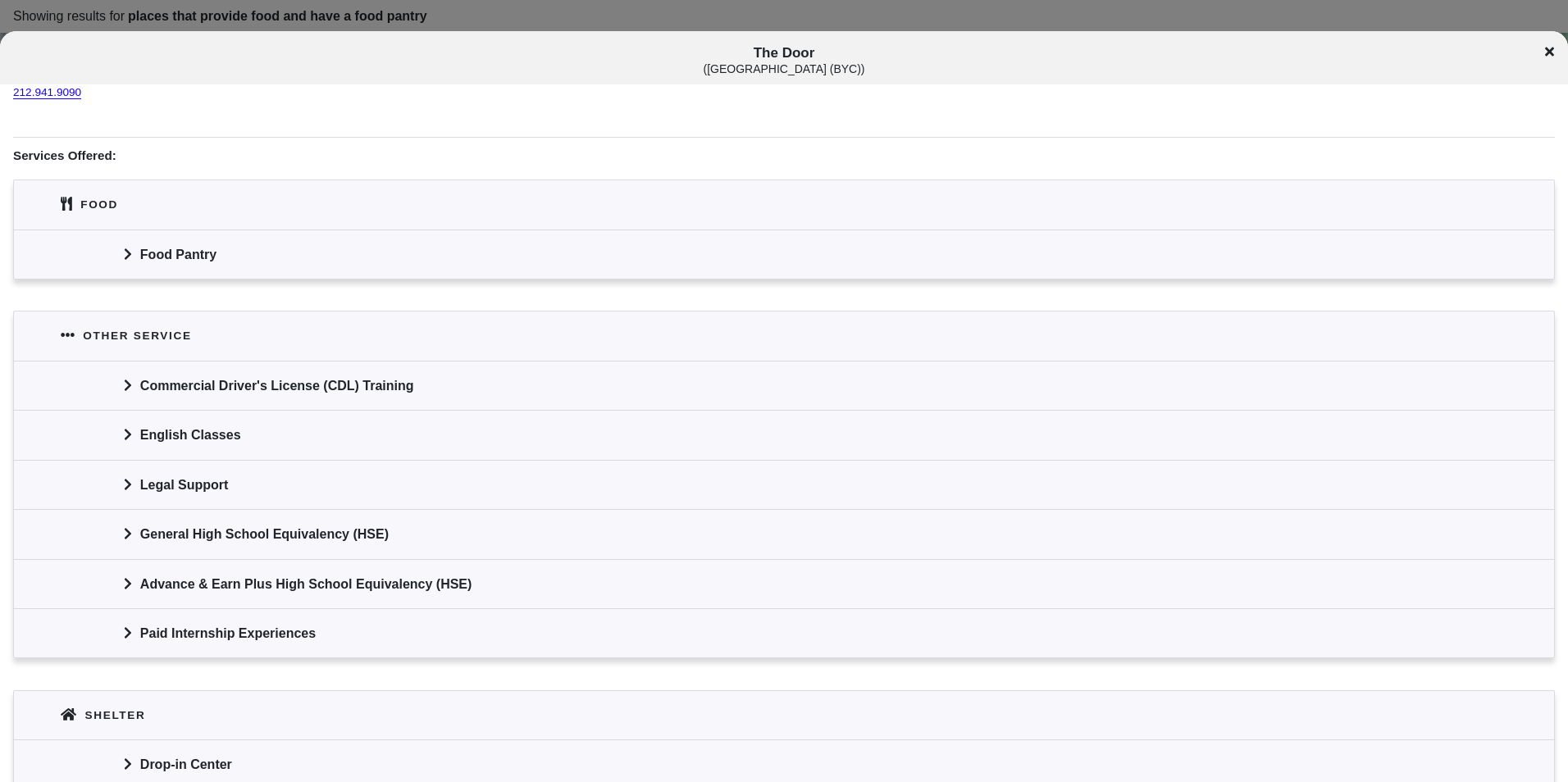
click at [376, 267] on div "Food Pantry" at bounding box center [784, 254] width 1540 height 49
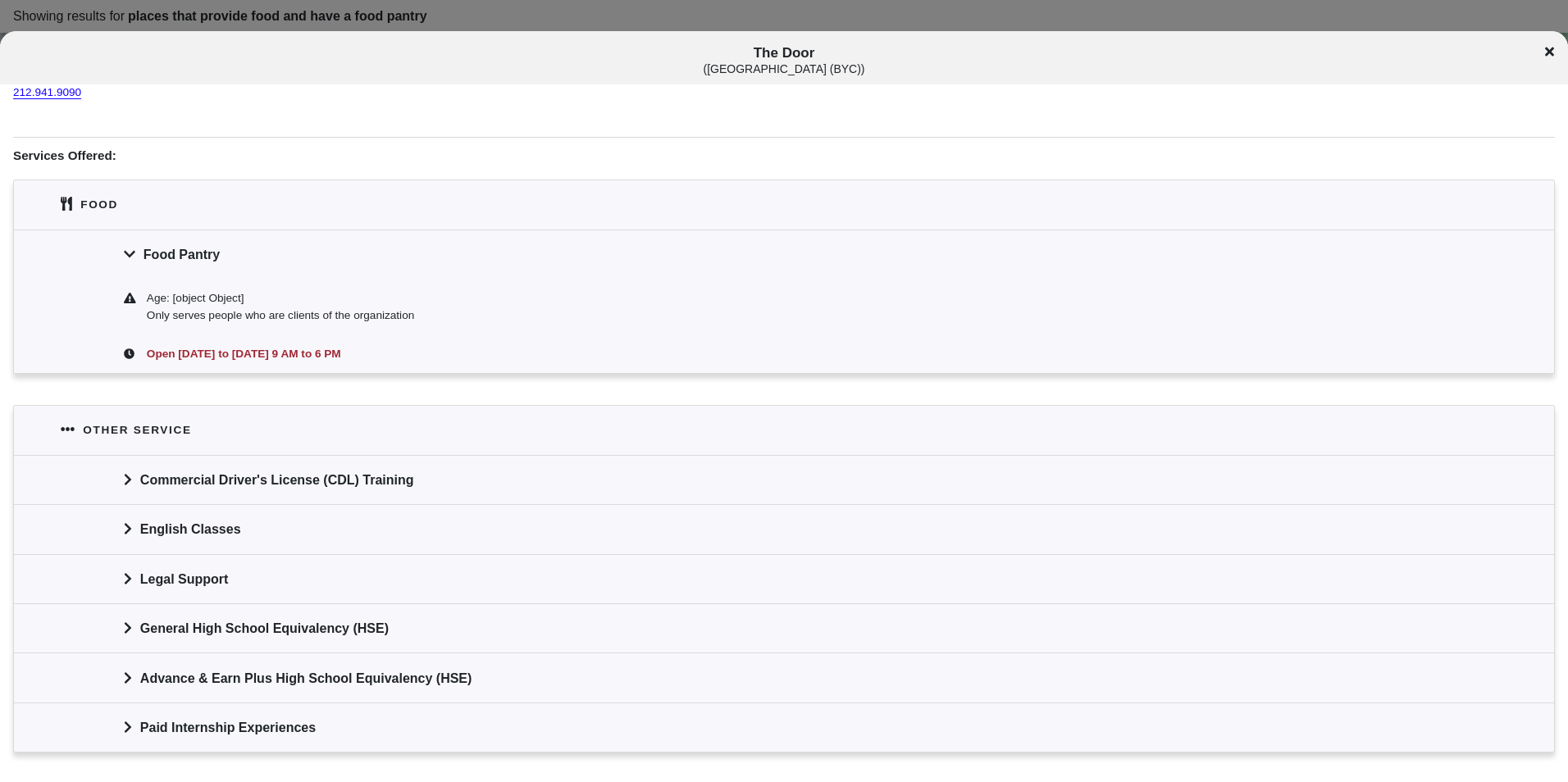
click at [376, 267] on div "Food Pantry" at bounding box center [784, 254] width 1540 height 49
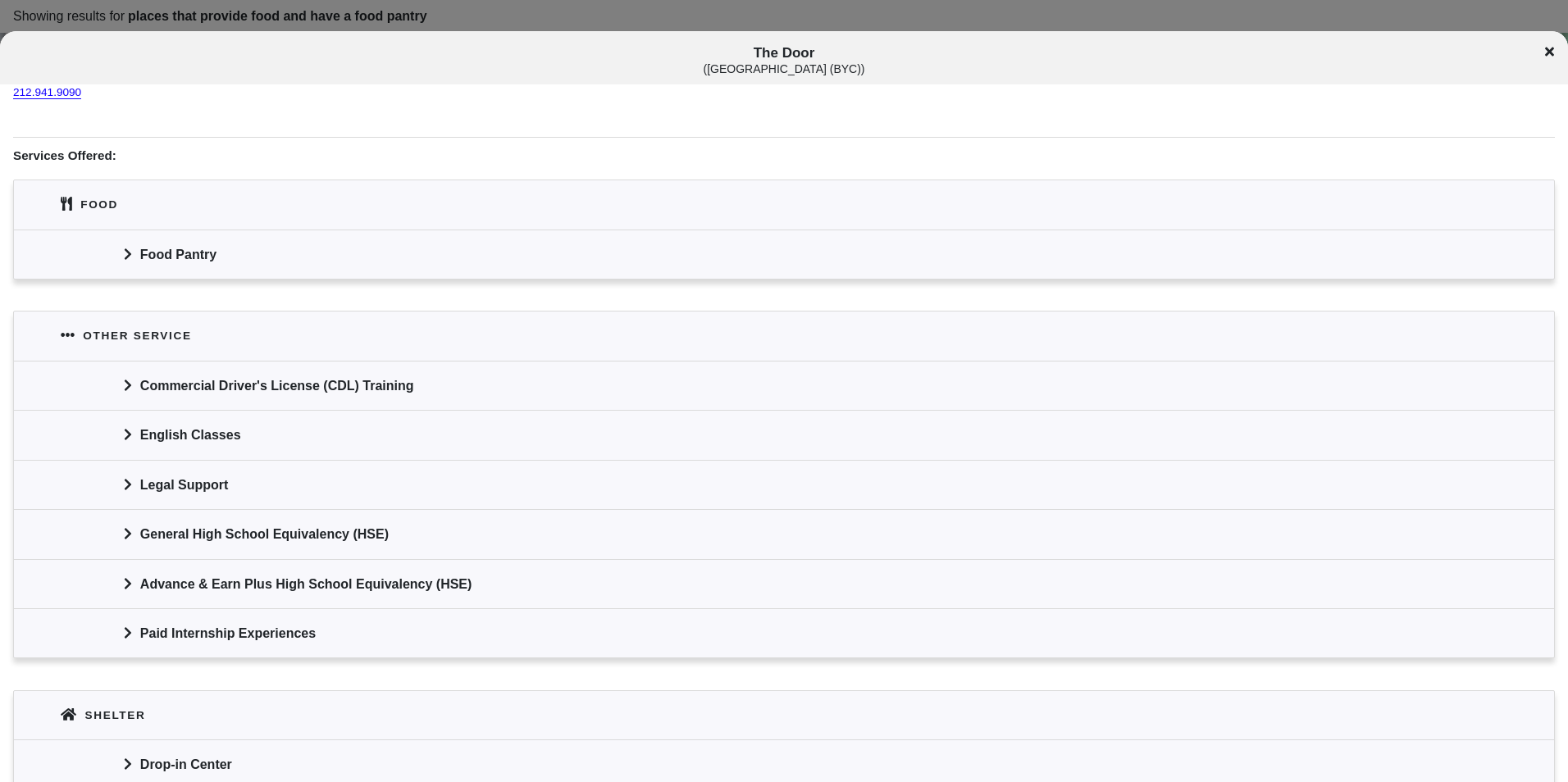
click at [1536, 54] on div "The Door ( [GEOGRAPHIC_DATA] (BYC) )" at bounding box center [784, 60] width 1568 height 30
click at [1554, 52] on div "The Door ( [GEOGRAPHIC_DATA] (BYC) )" at bounding box center [784, 60] width 1568 height 30
click at [1550, 52] on icon at bounding box center [1549, 52] width 9 height 9
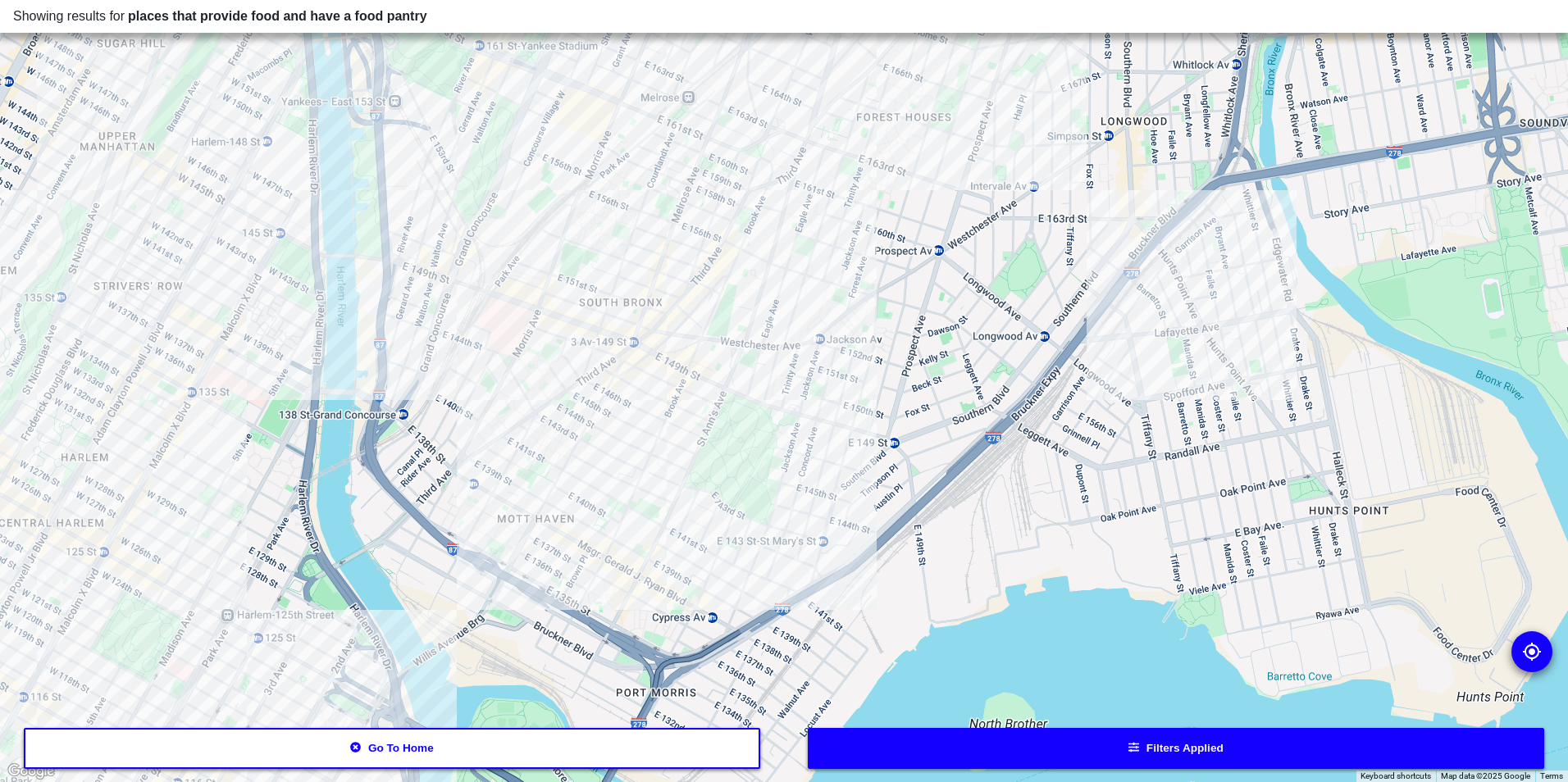
click at [637, 301] on div at bounding box center [784, 391] width 1568 height 782
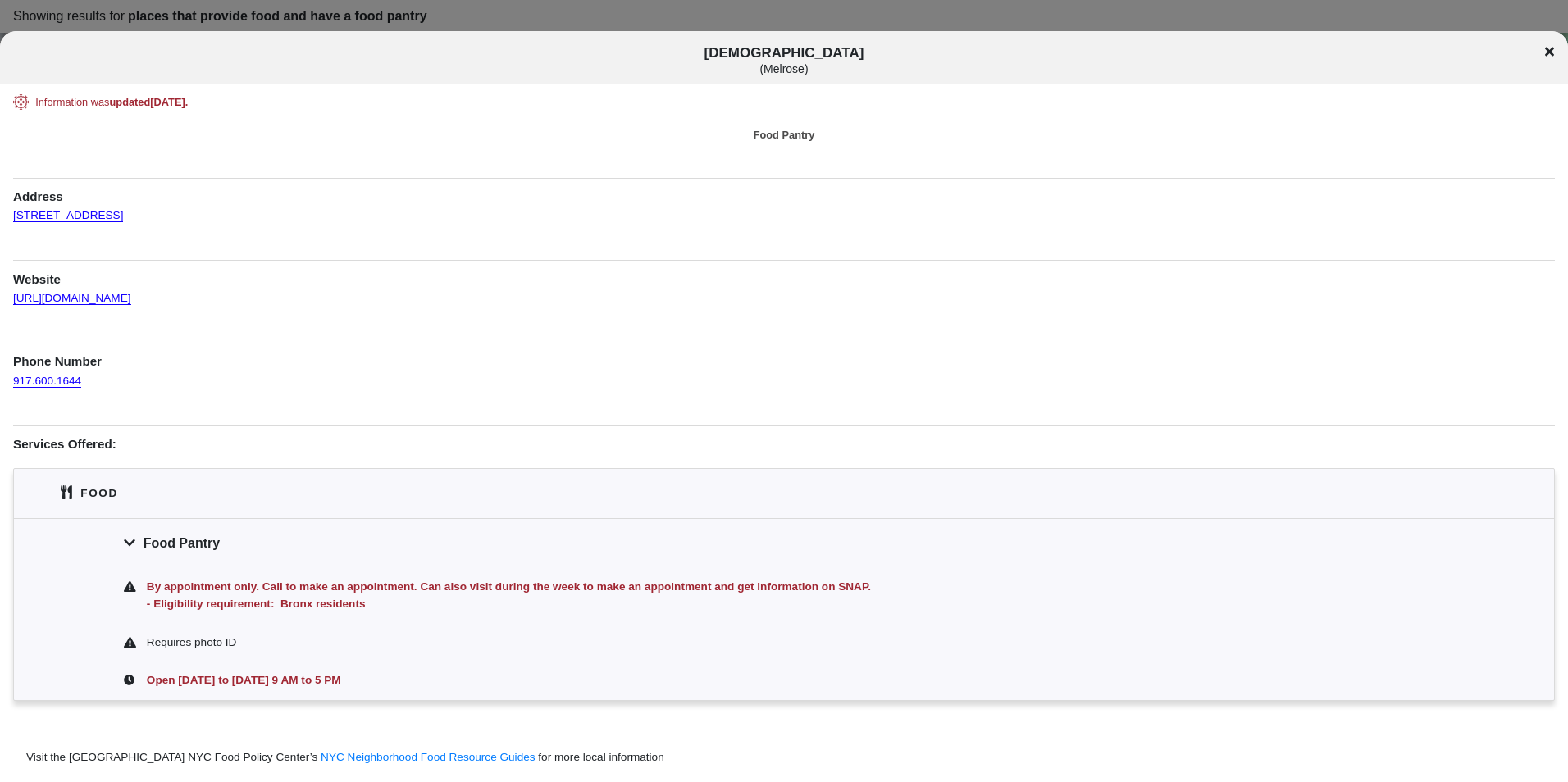
scroll to position [52, 0]
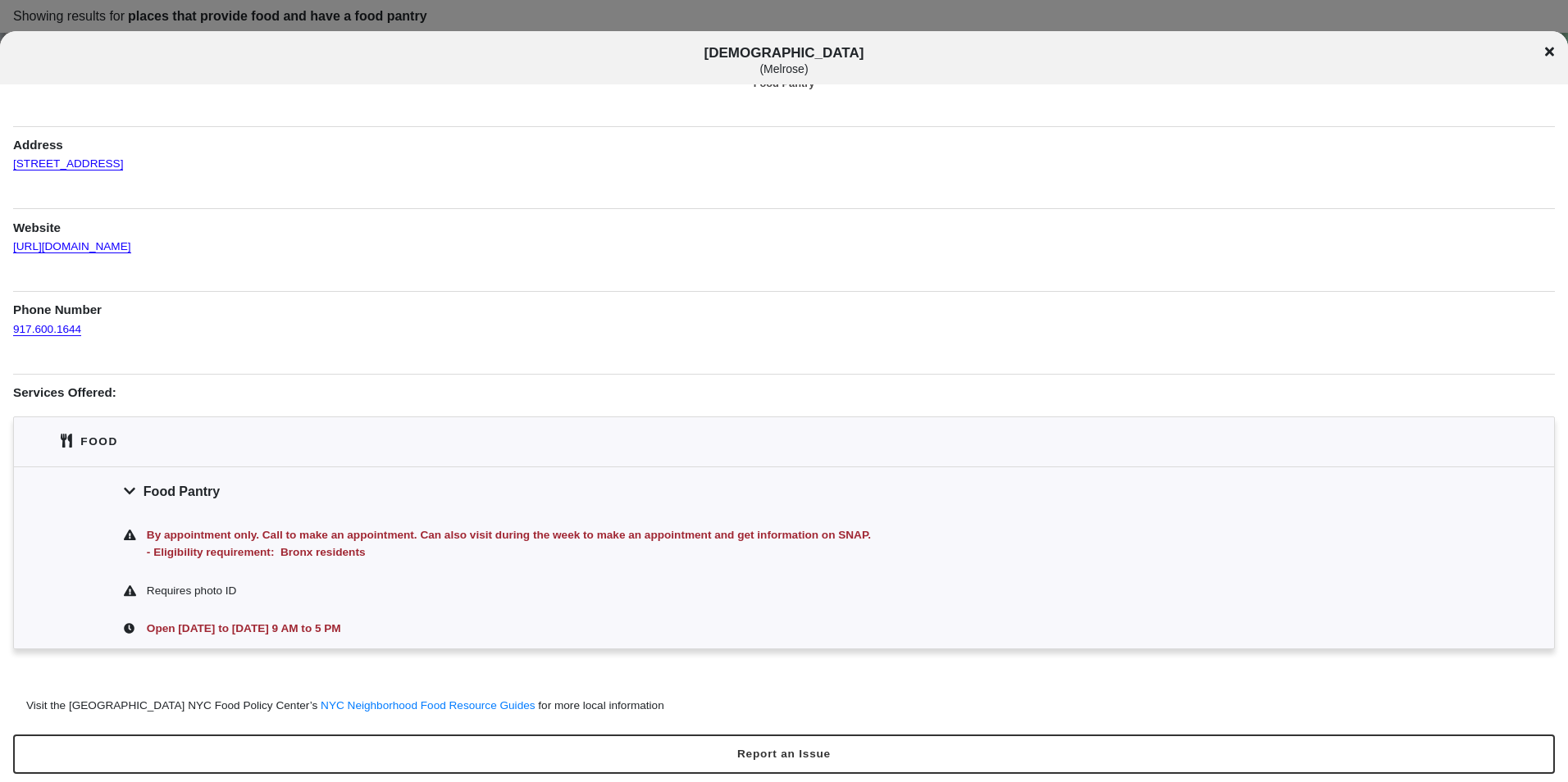
click at [1548, 52] on icon at bounding box center [1549, 52] width 9 height 9
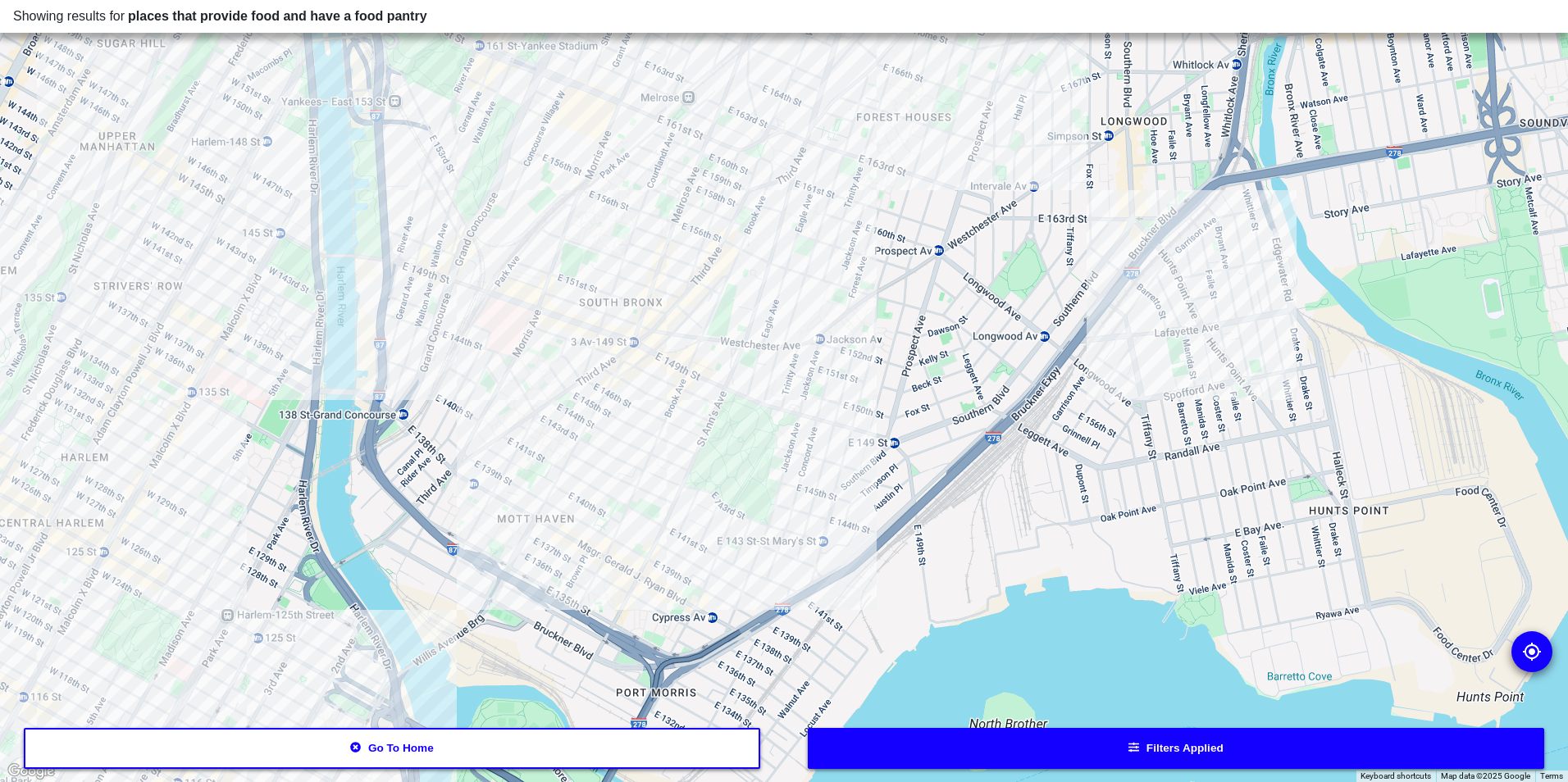
click at [672, 75] on div at bounding box center [784, 391] width 1568 height 782
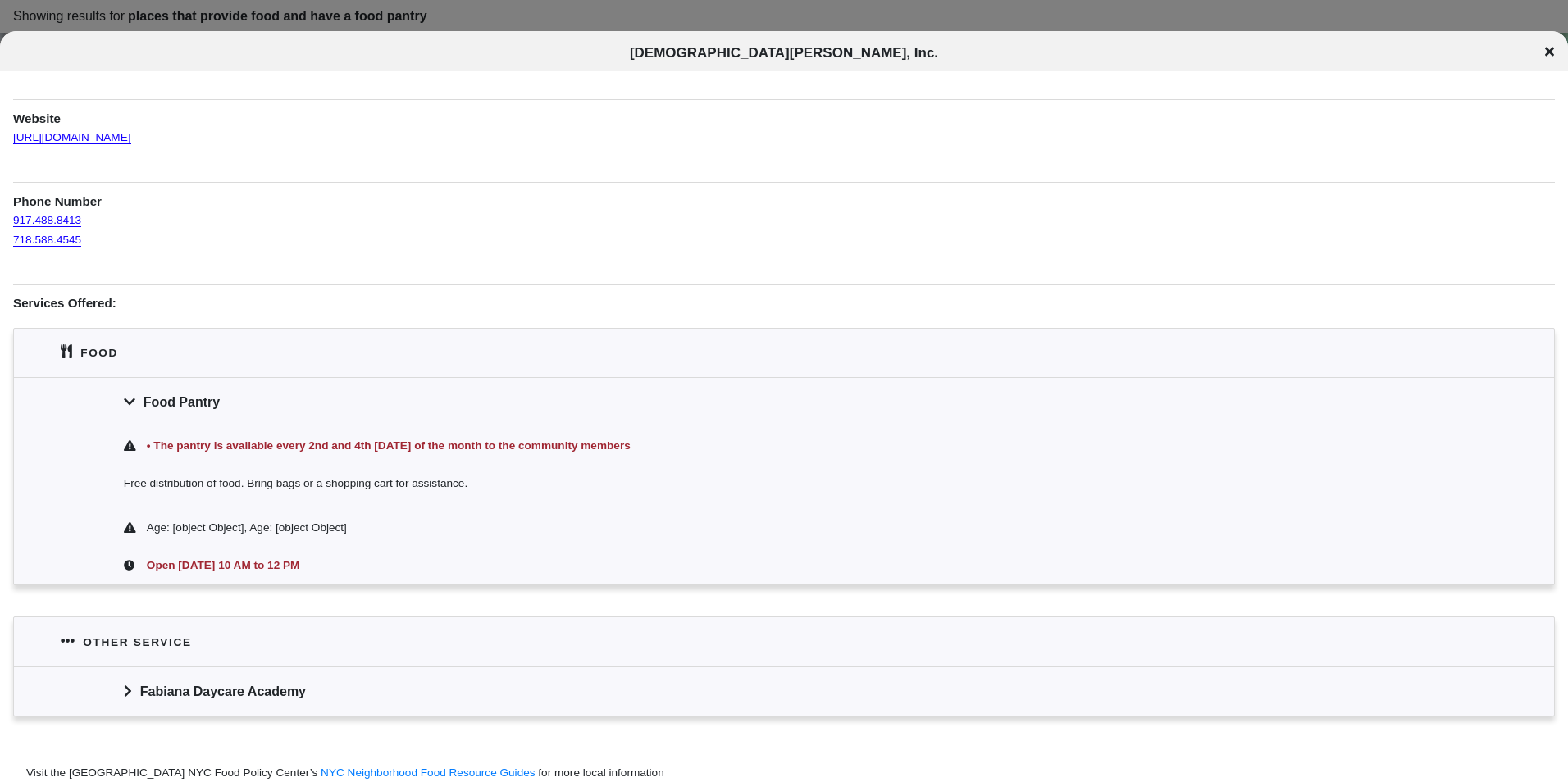
scroll to position [164, 0]
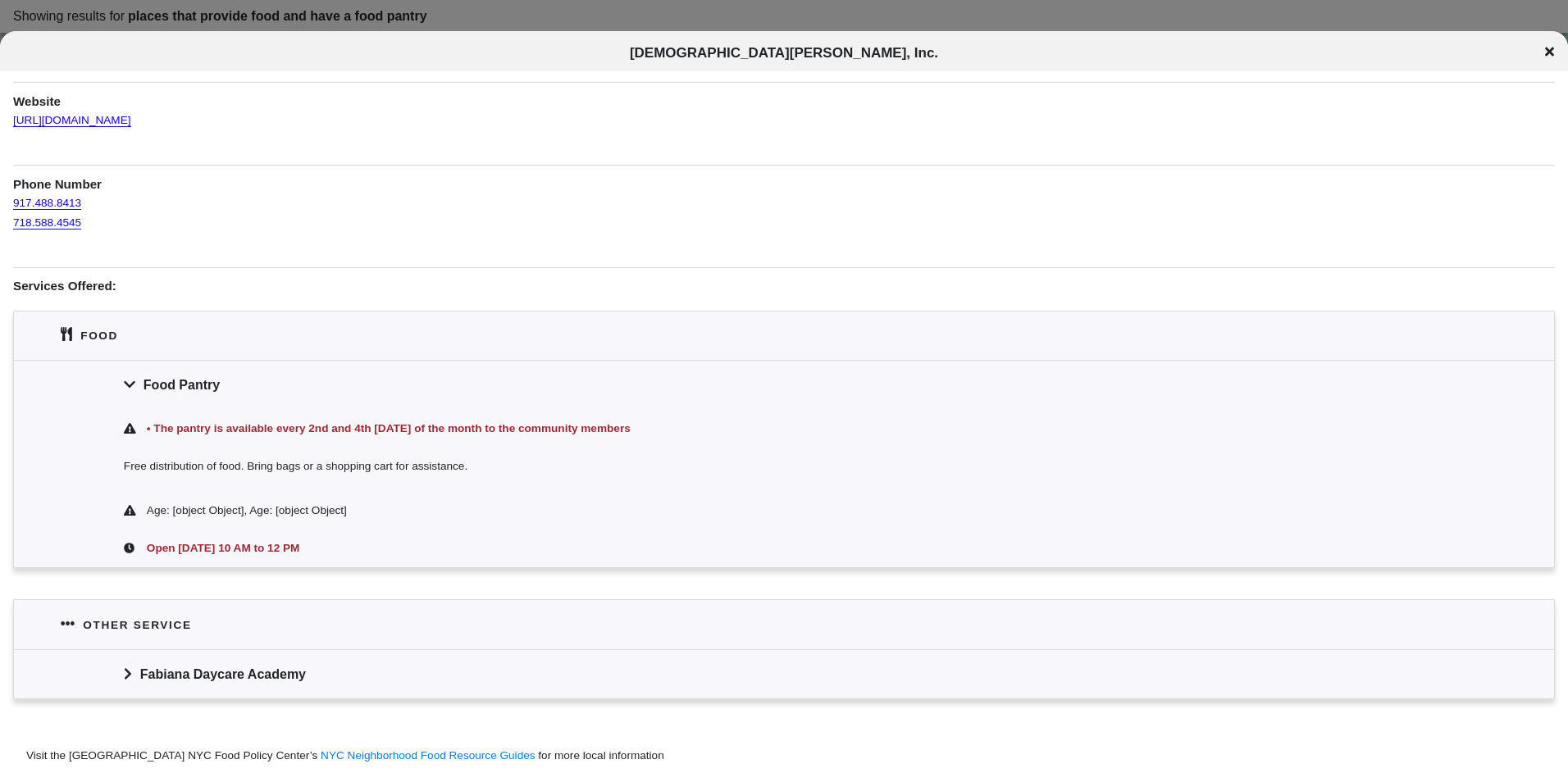
click at [688, 676] on div "Fabiana Daycare Academy" at bounding box center [784, 673] width 1540 height 49
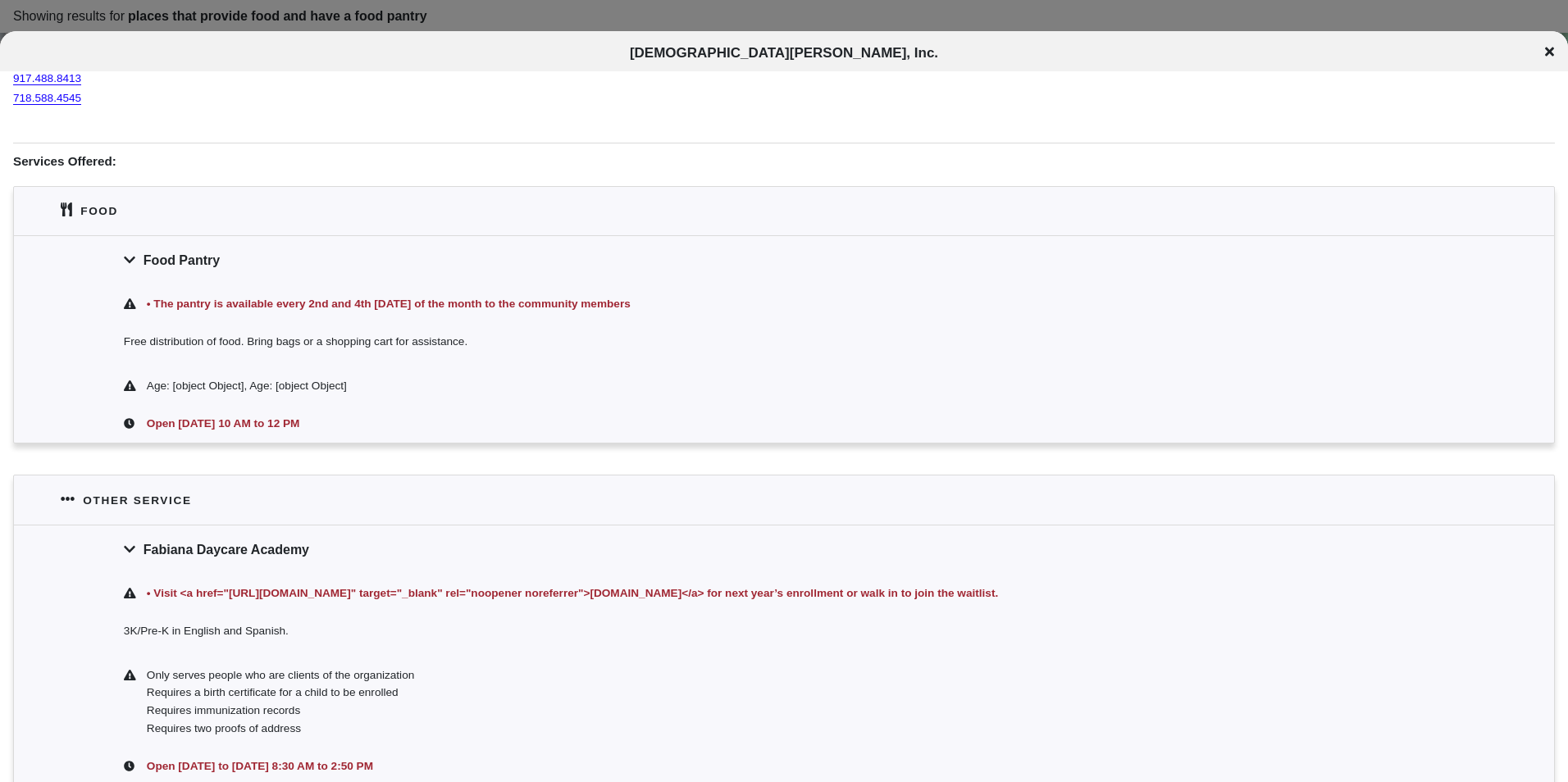
scroll to position [328, 0]
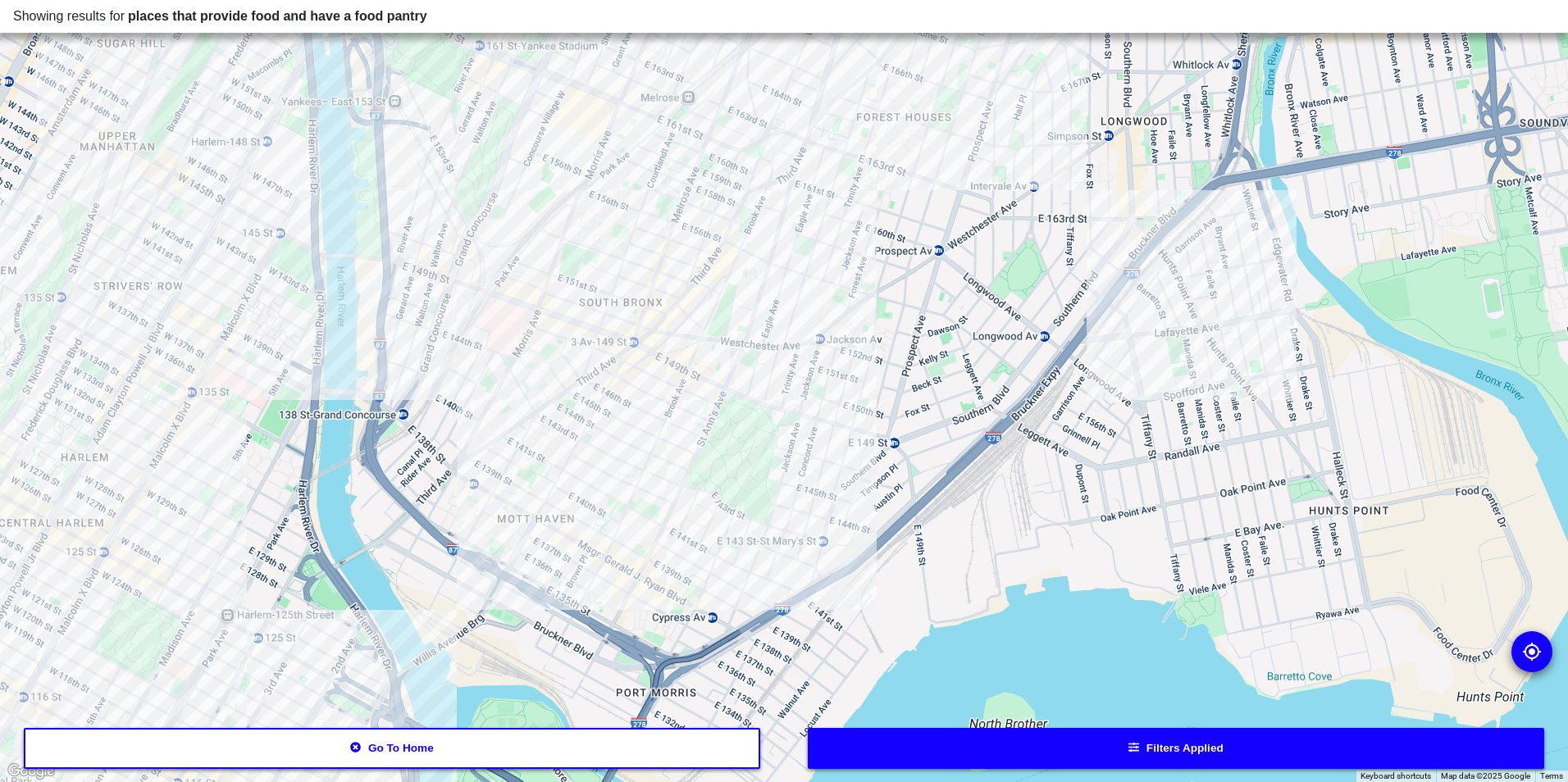
click at [486, 340] on div at bounding box center [784, 391] width 1568 height 782
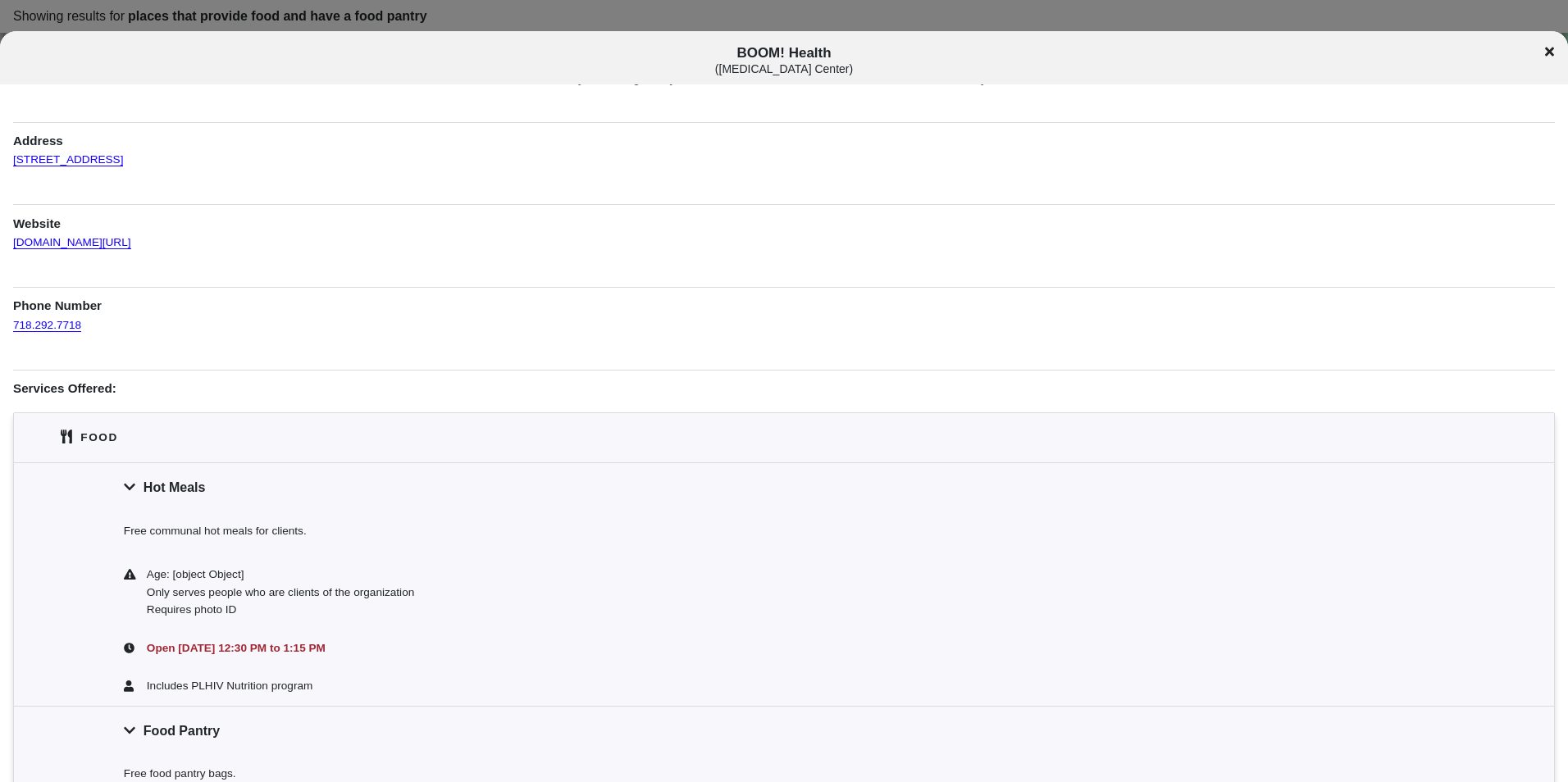
scroll to position [82, 0]
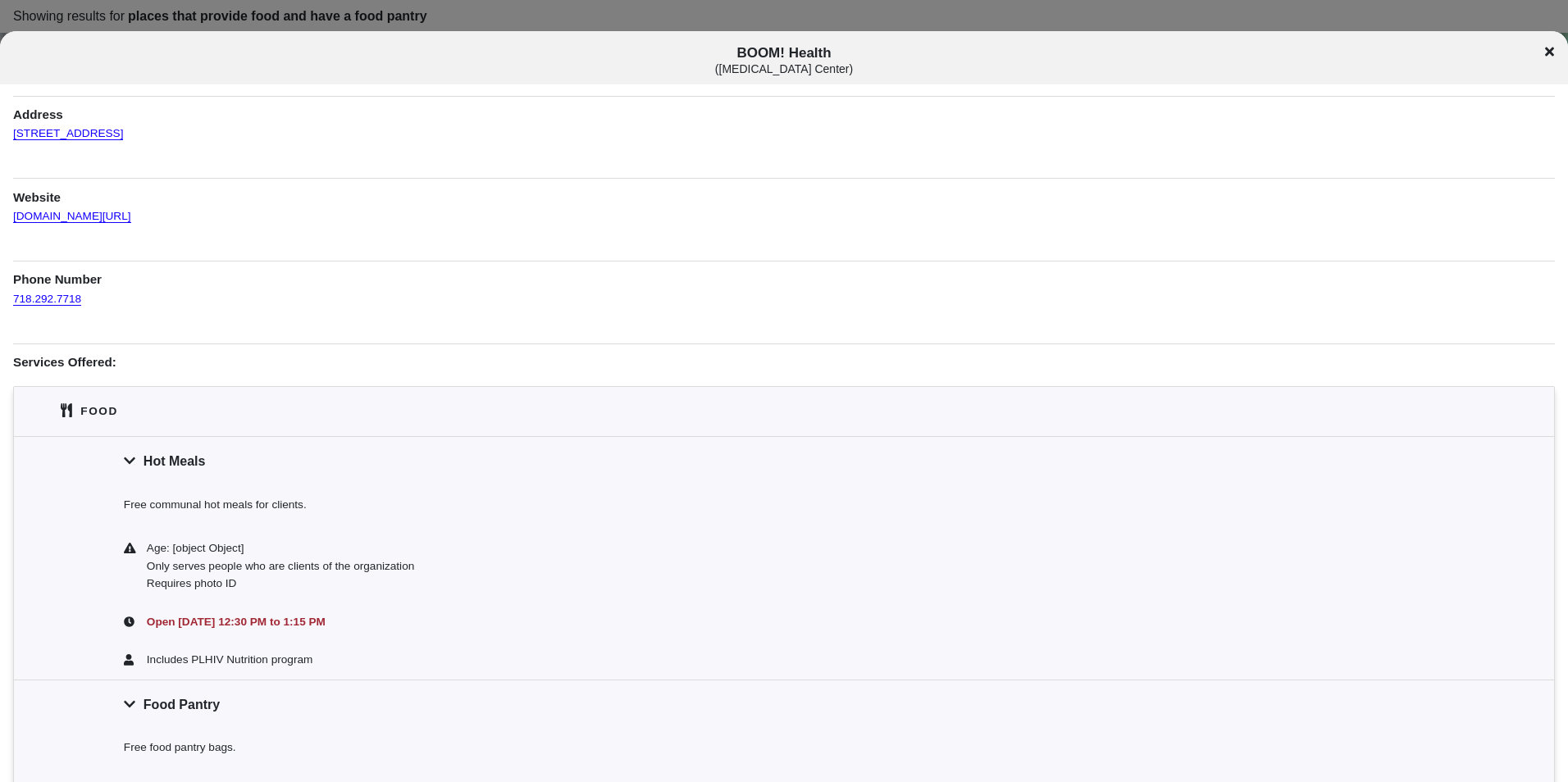
click at [1547, 55] on icon at bounding box center [1549, 52] width 9 height 9
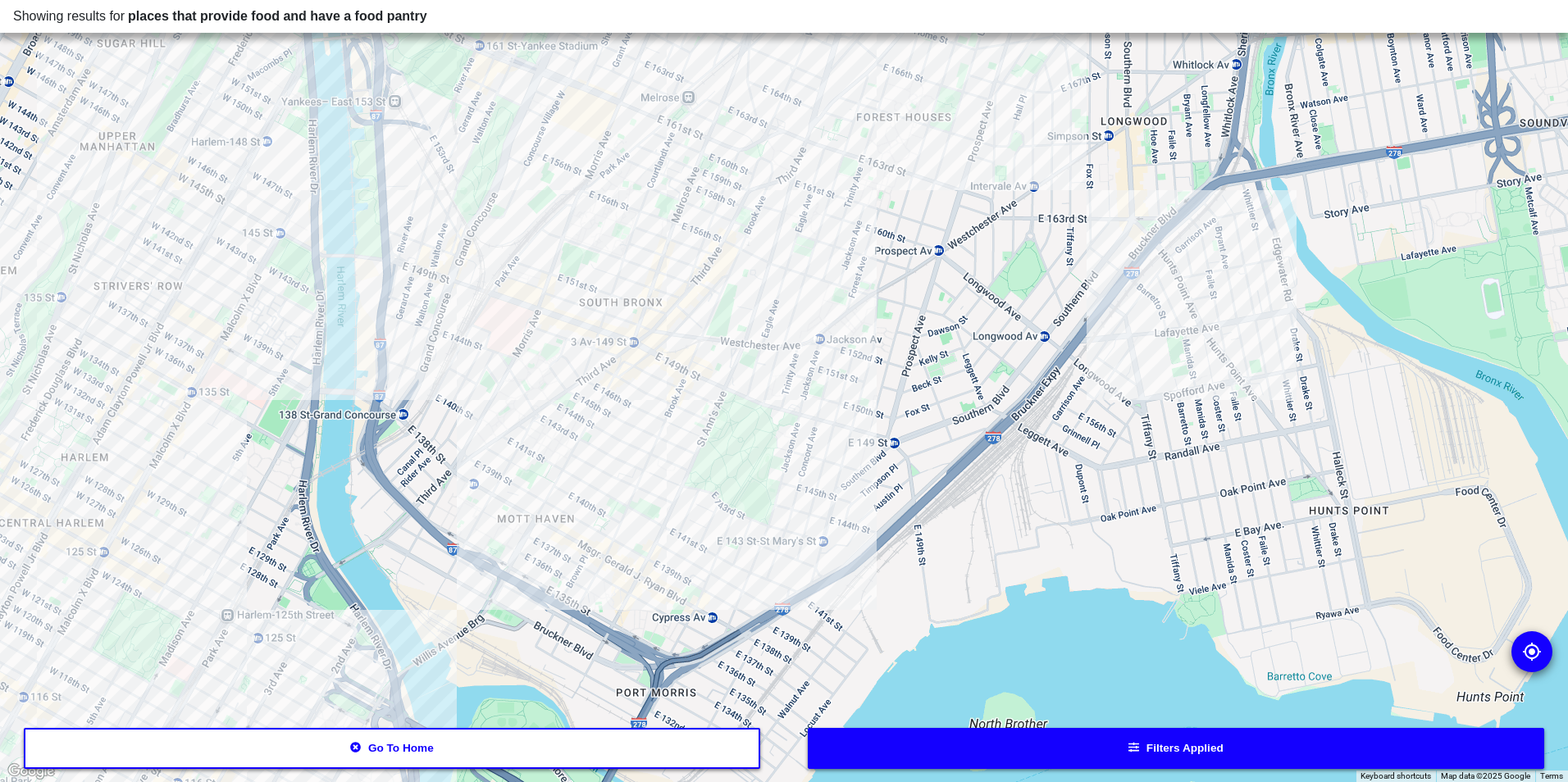
click at [485, 339] on div at bounding box center [784, 391] width 1568 height 782
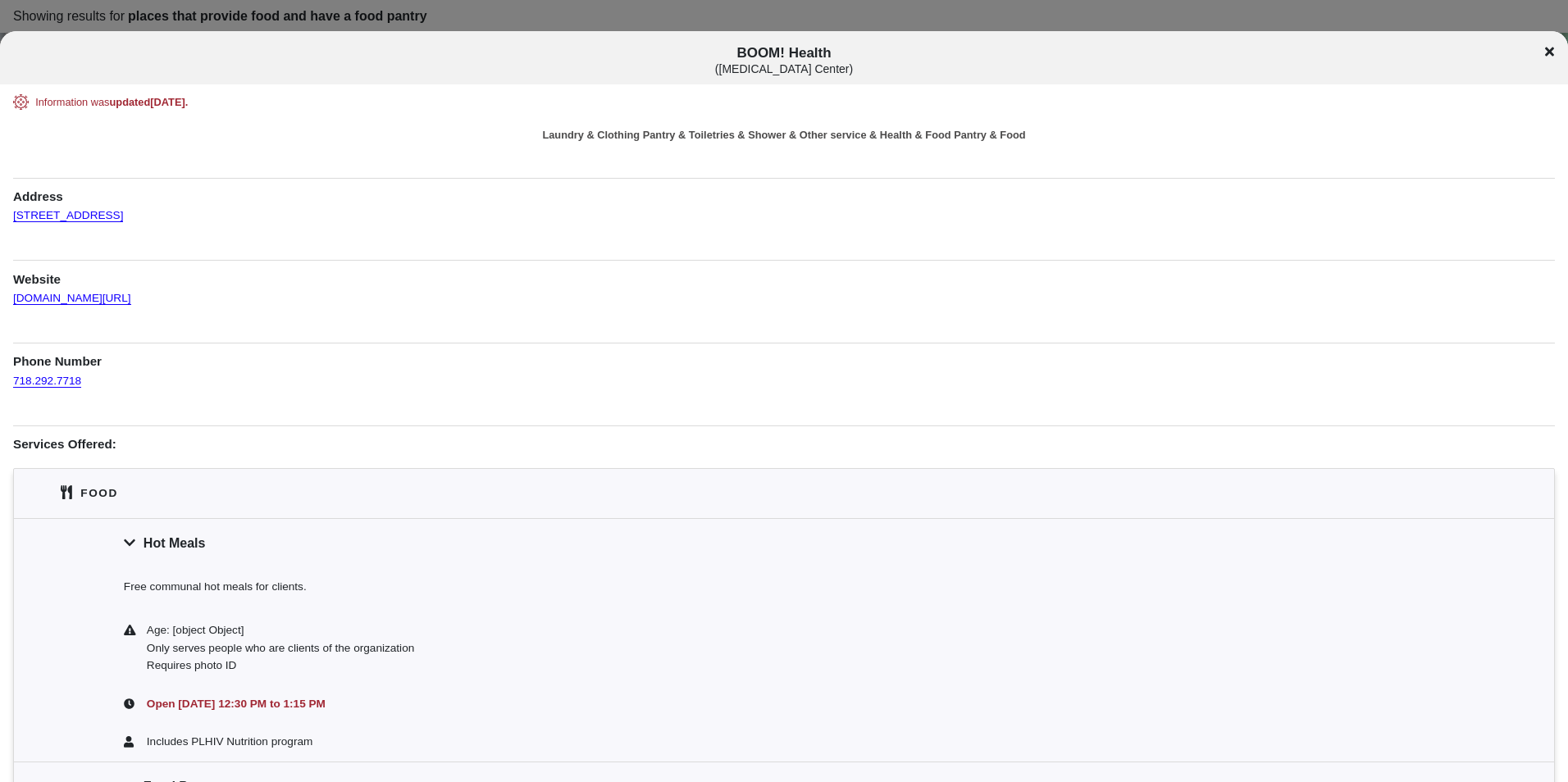
click at [1549, 50] on icon at bounding box center [1549, 52] width 9 height 9
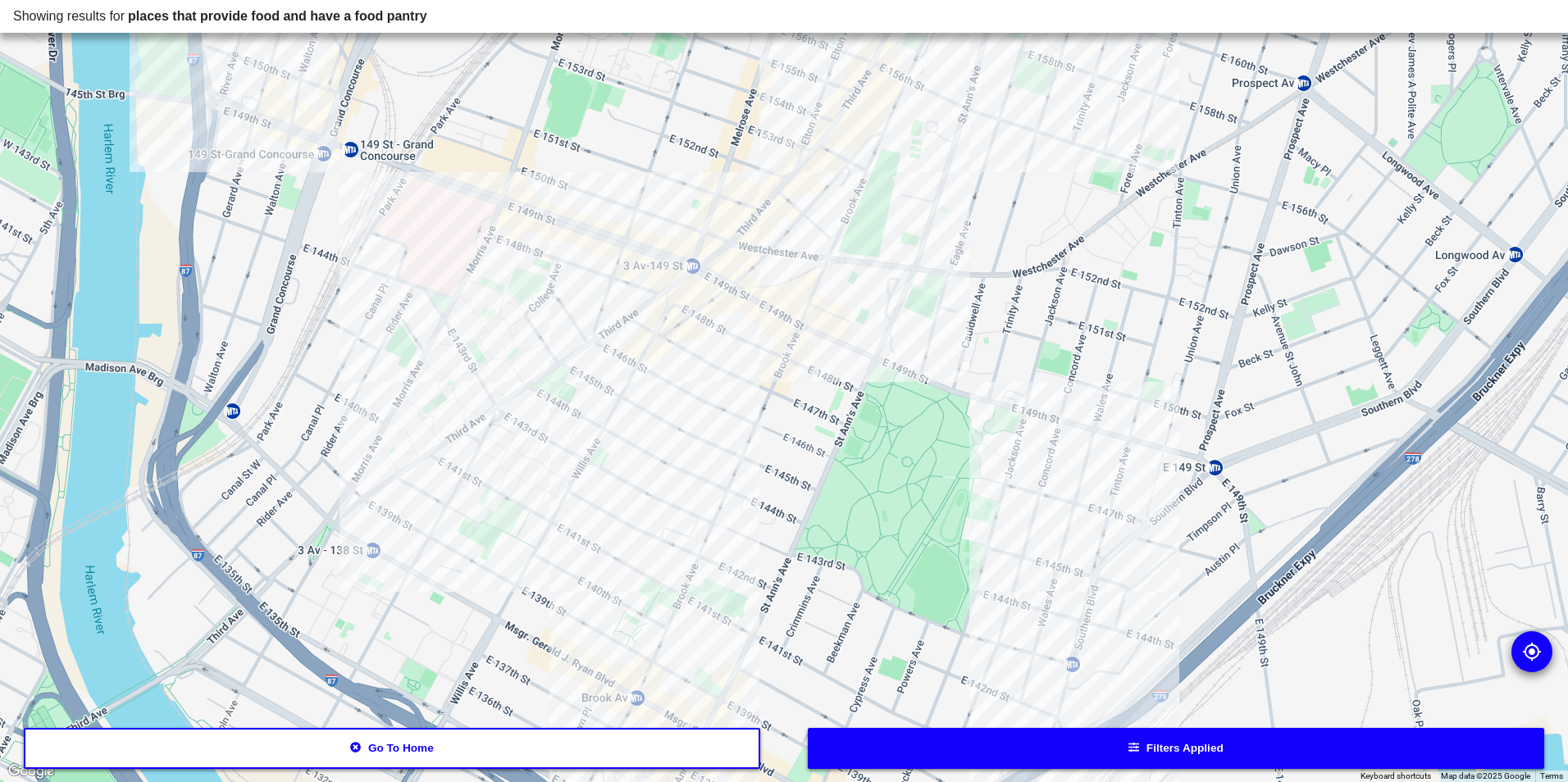
click at [266, 111] on div at bounding box center [784, 391] width 1568 height 782
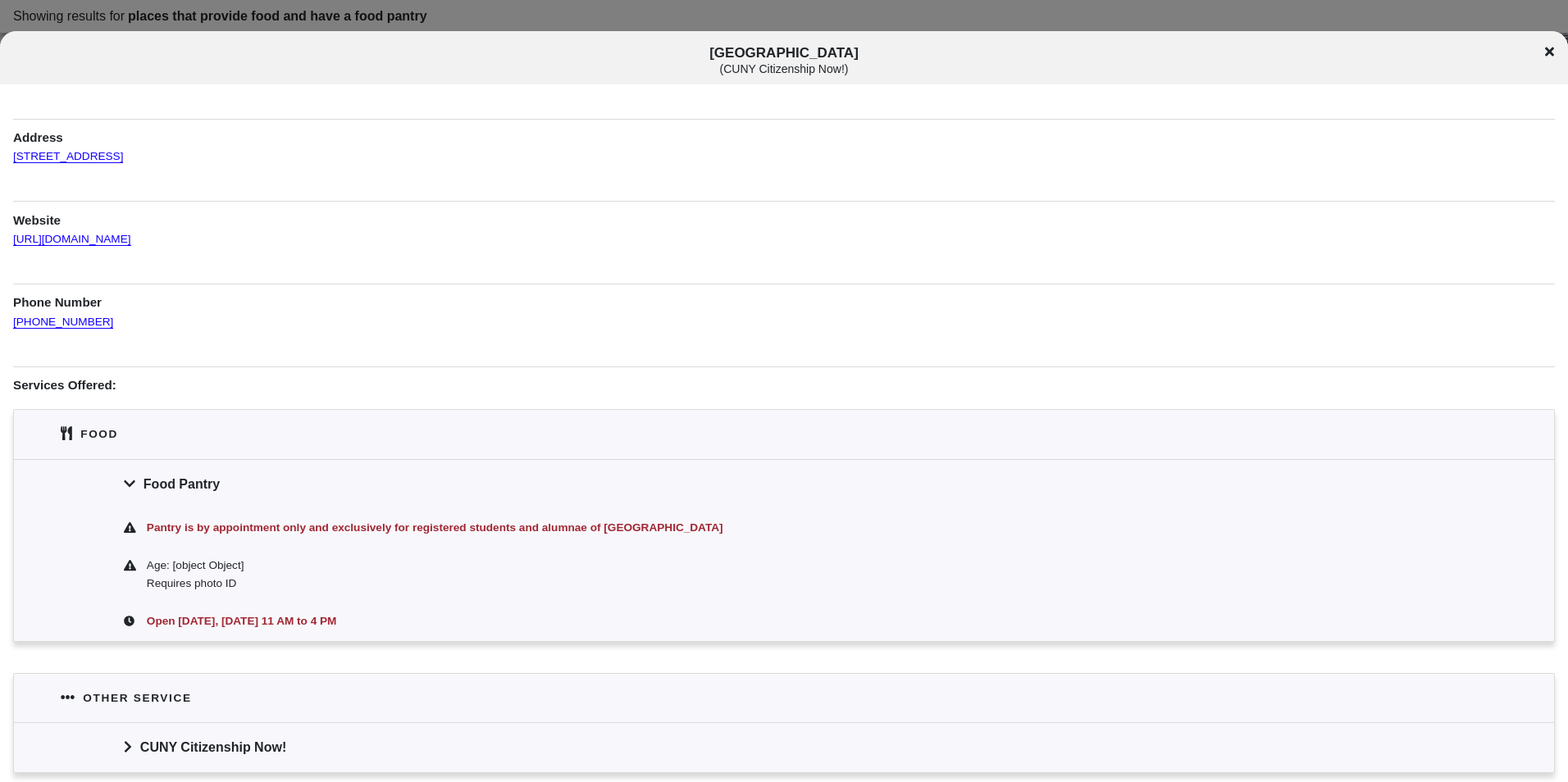
scroll to position [164, 0]
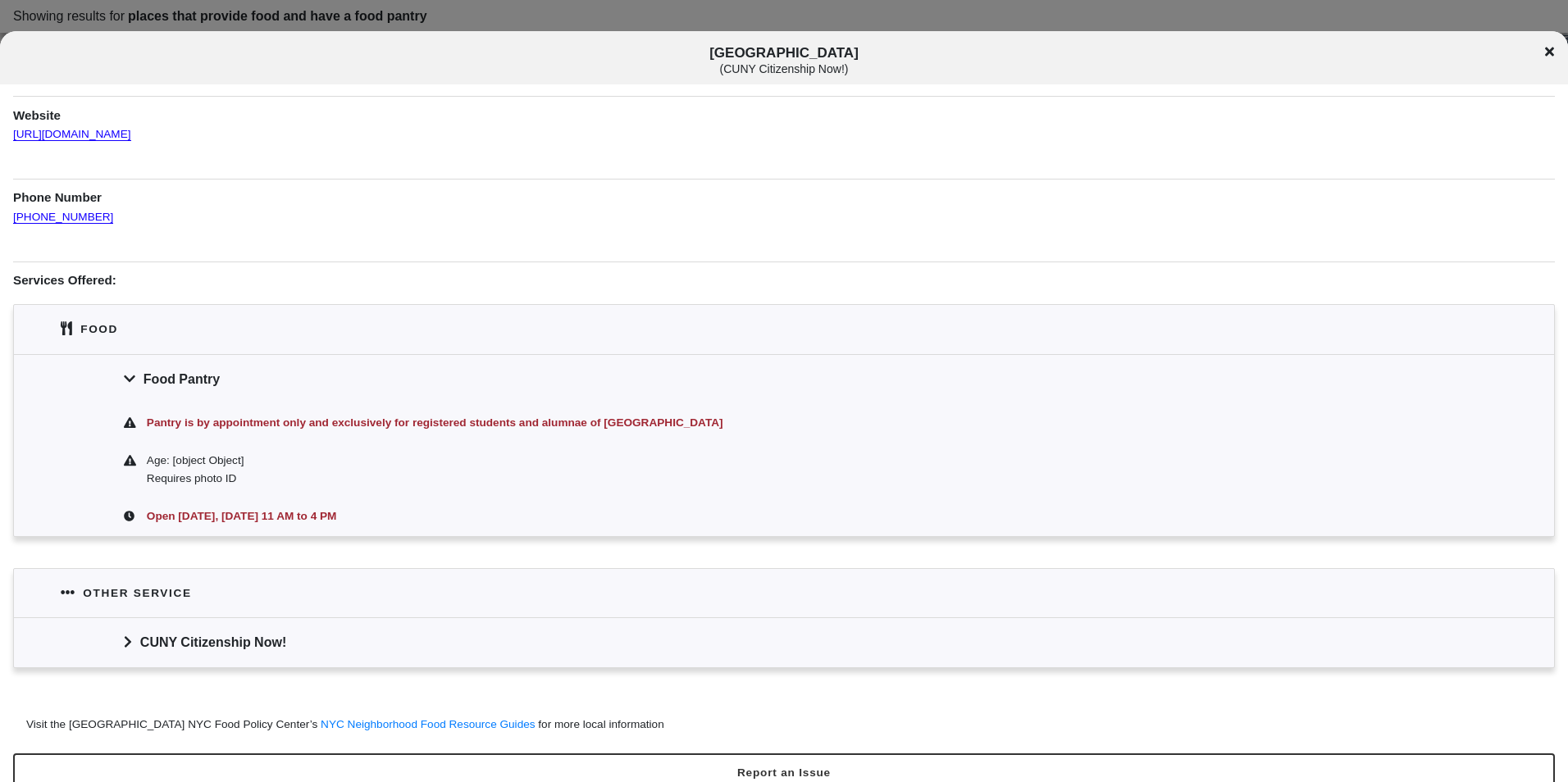
click at [1549, 52] on icon at bounding box center [1549, 52] width 9 height 9
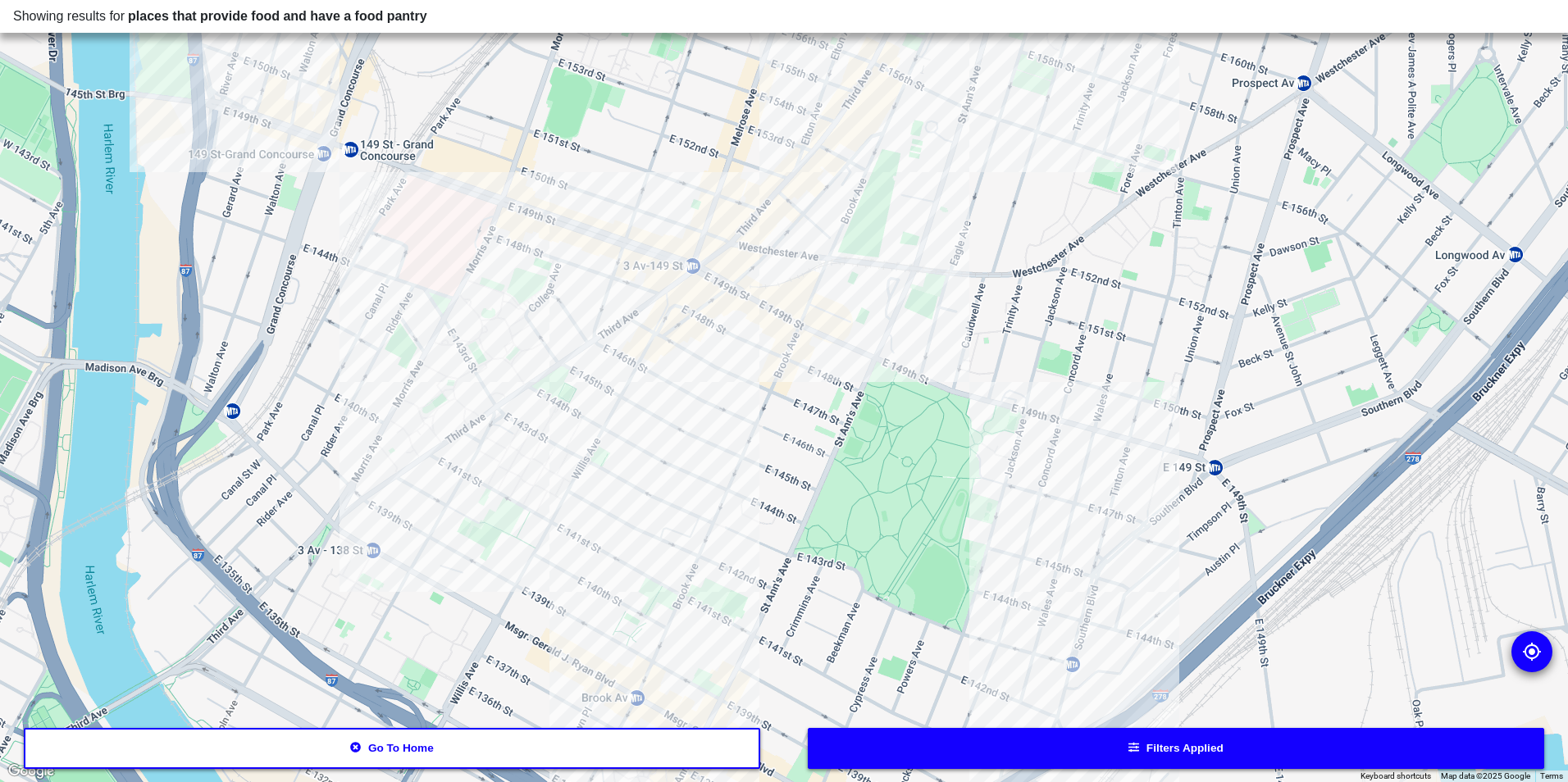
click at [568, 487] on div at bounding box center [784, 391] width 1568 height 782
click at [553, 489] on div at bounding box center [784, 391] width 1568 height 782
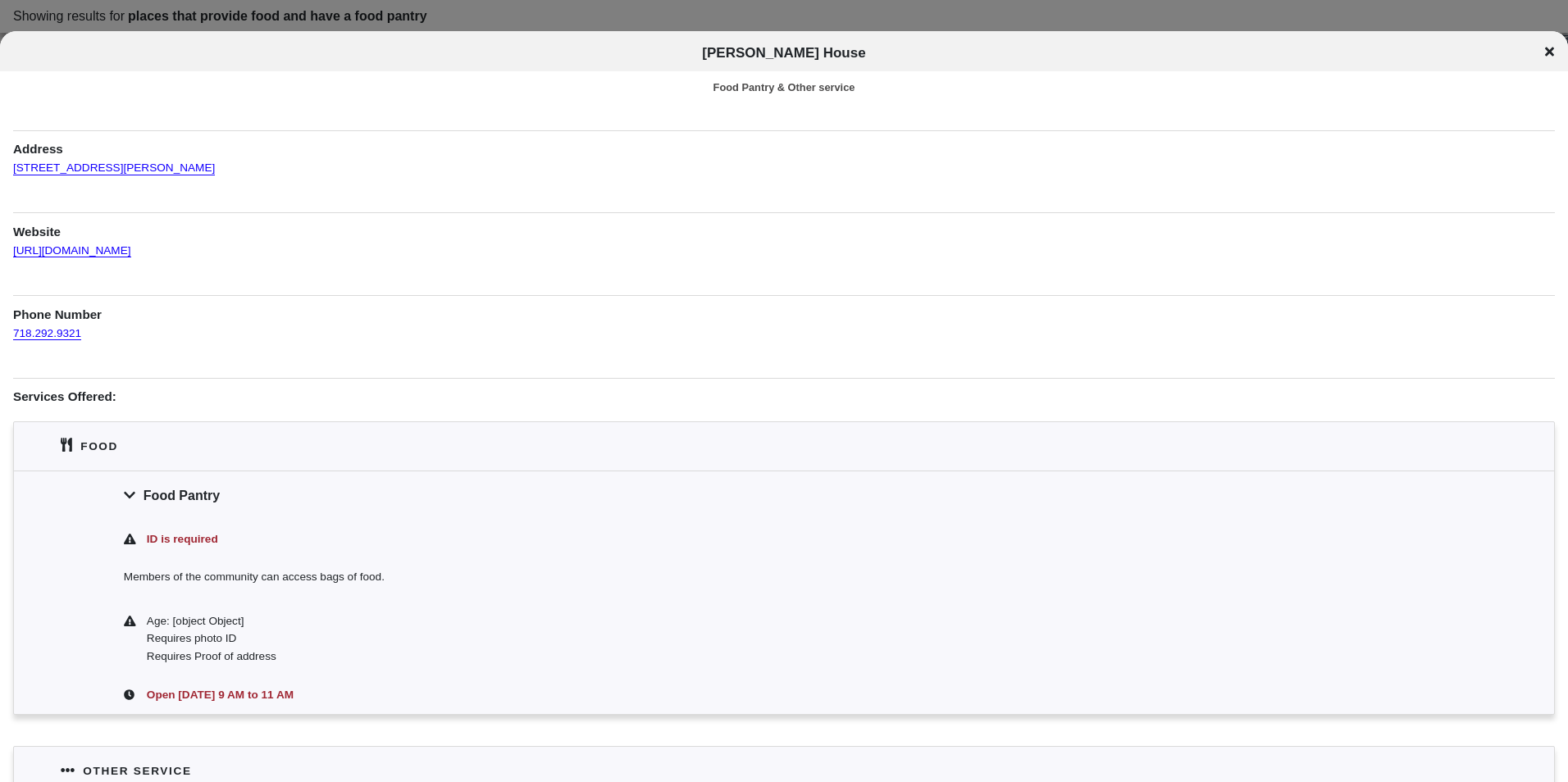
scroll to position [82, 0]
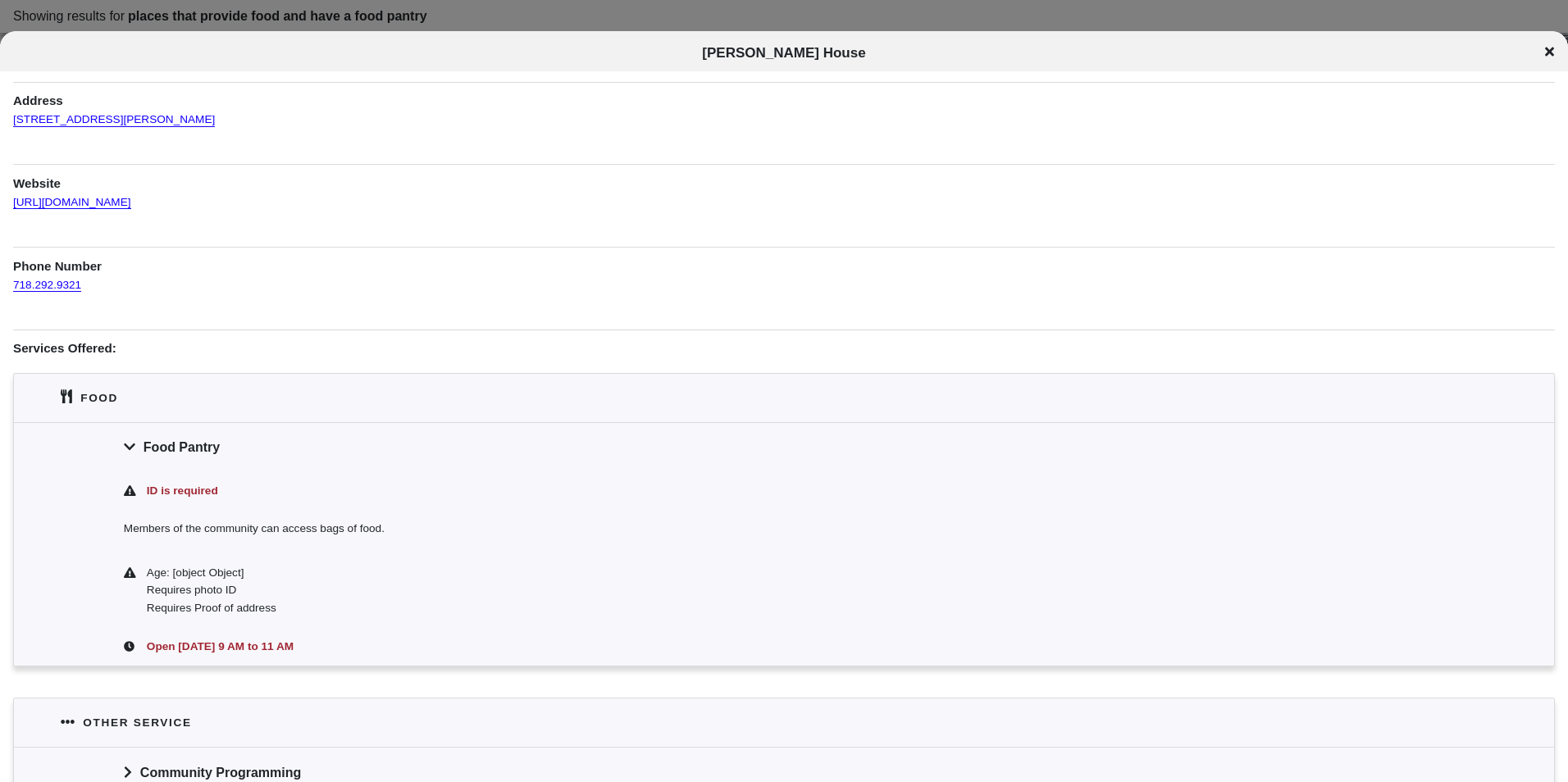
click at [1548, 48] on icon at bounding box center [1549, 51] width 9 height 13
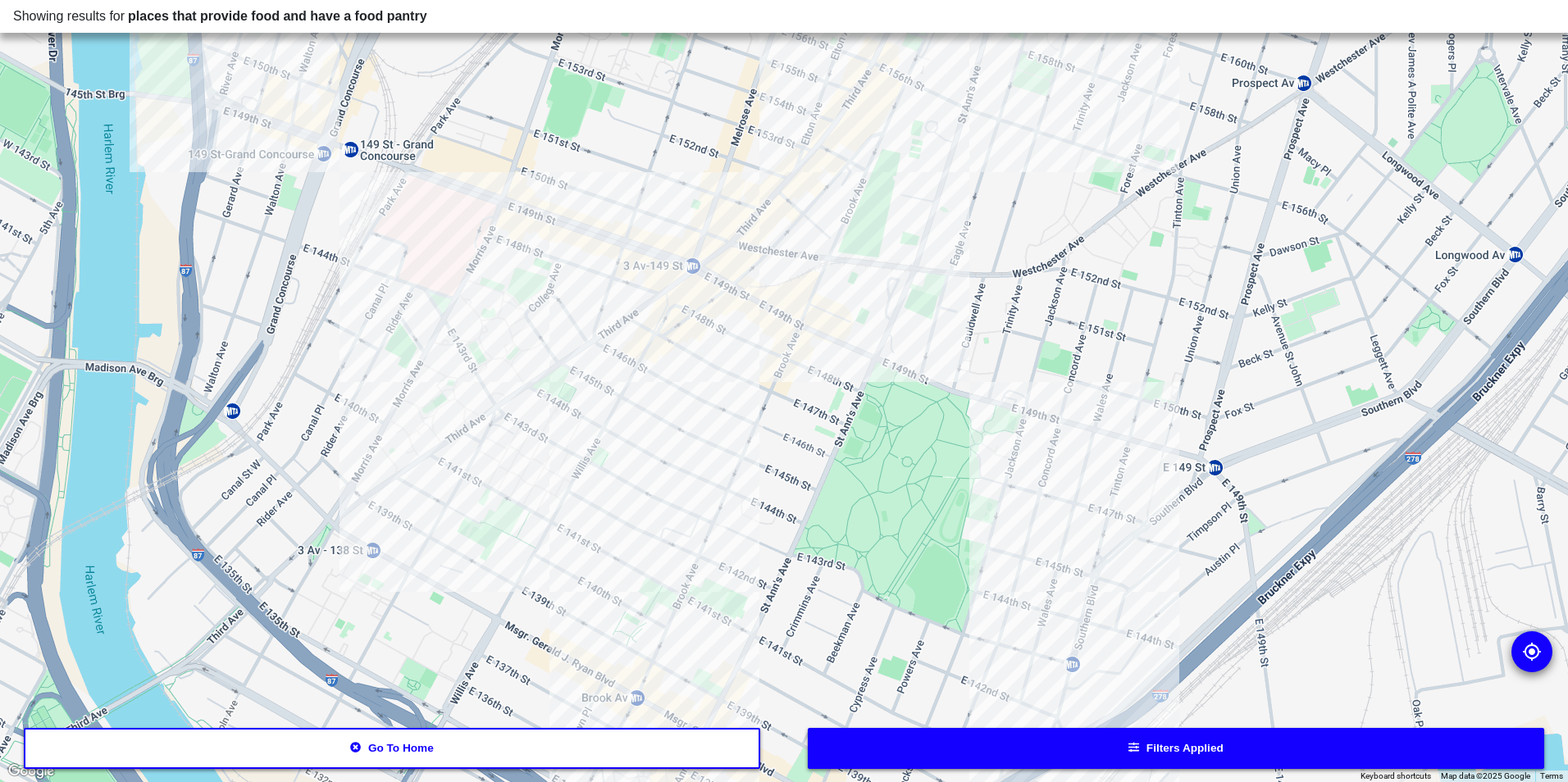
click at [724, 636] on div at bounding box center [784, 391] width 1568 height 782
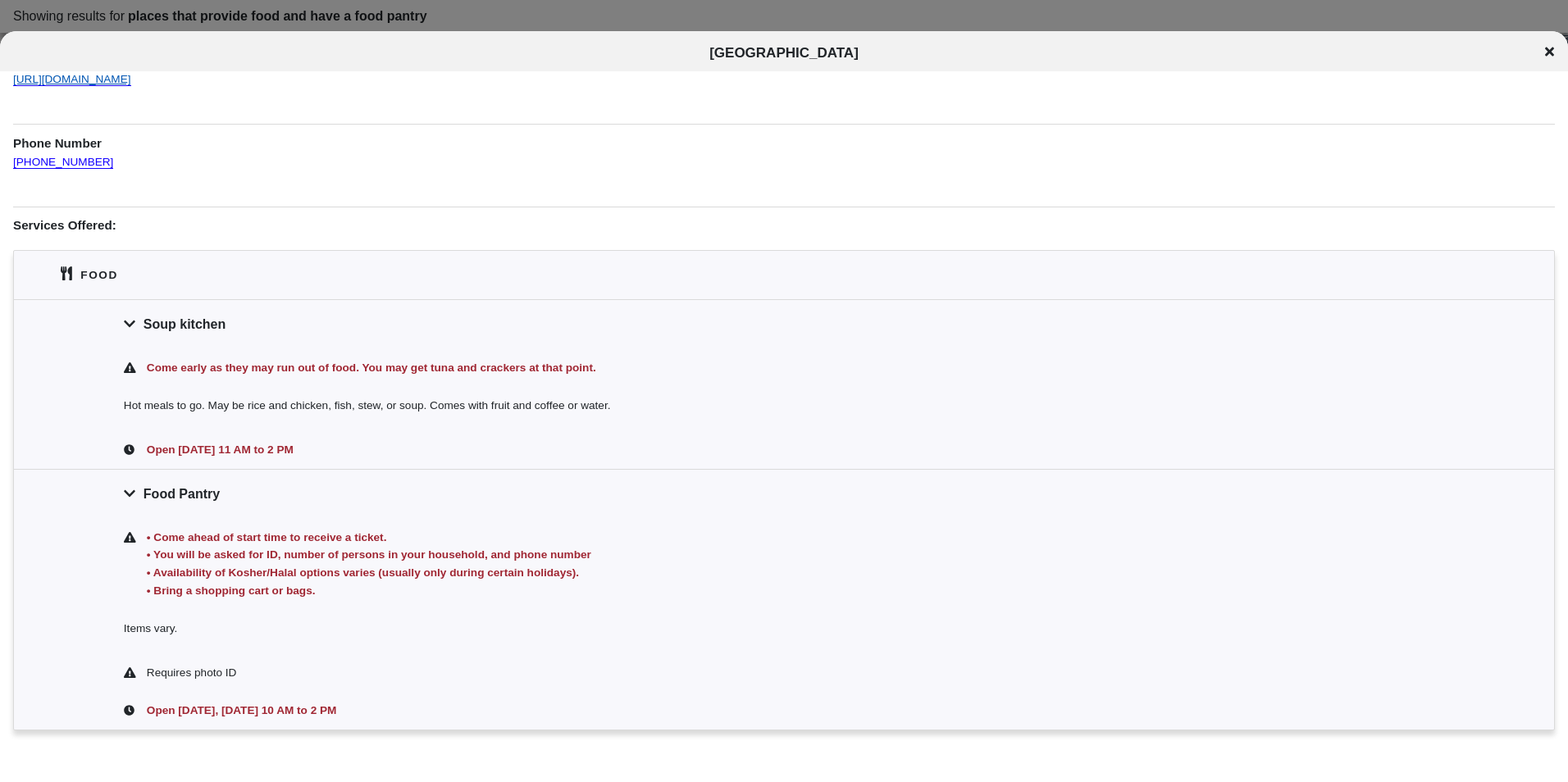
scroll to position [123, 0]
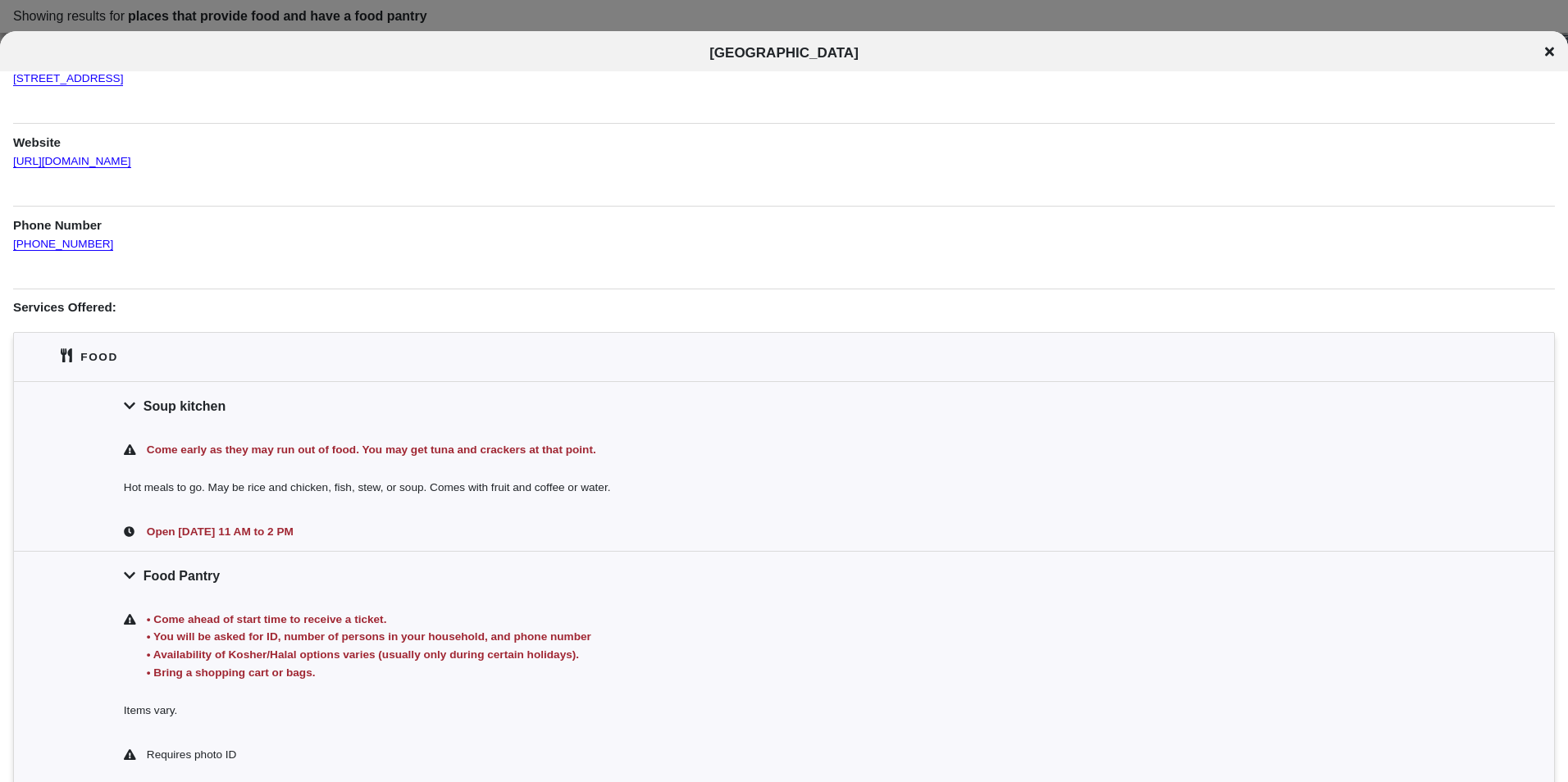
click at [730, 59] on span "[GEOGRAPHIC_DATA]" at bounding box center [783, 53] width 149 height 16
copy div "[GEOGRAPHIC_DATA]"
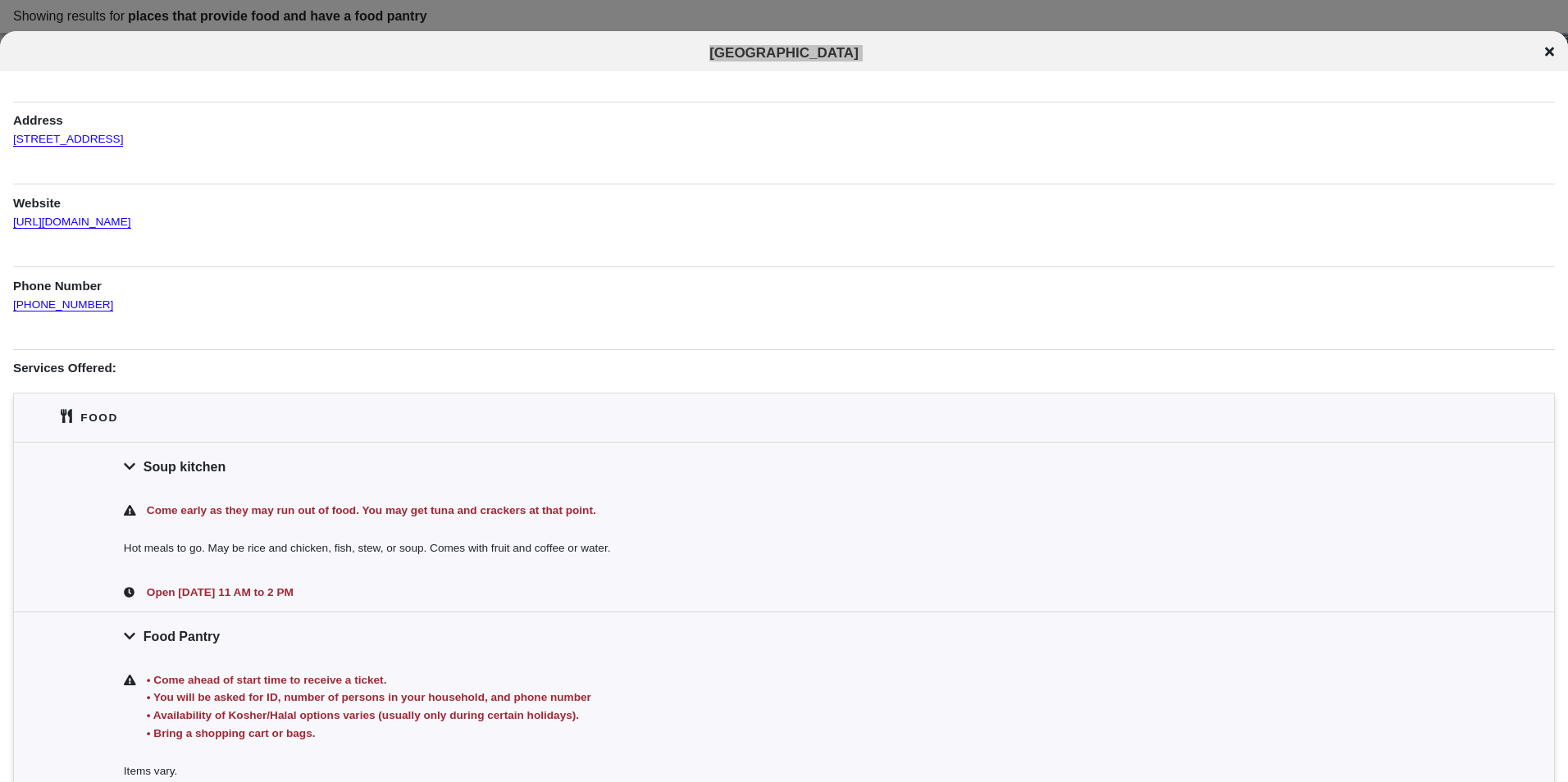
scroll to position [0, 0]
